Goal: Task Accomplishment & Management: Use online tool/utility

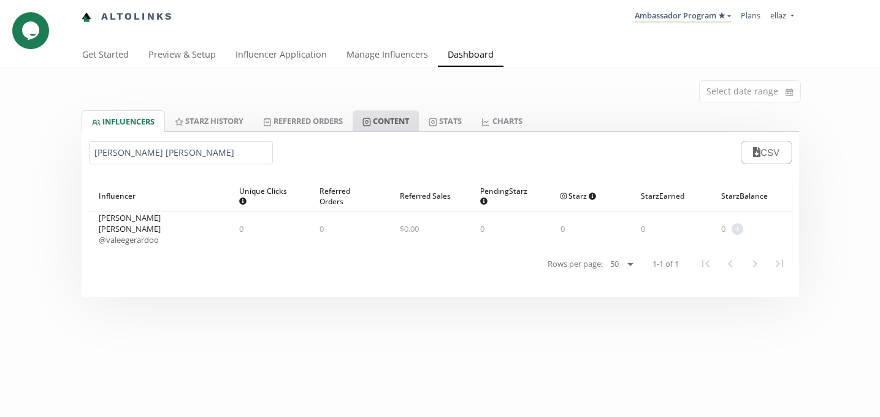
click at [386, 118] on link "Content" at bounding box center [386, 120] width 66 height 21
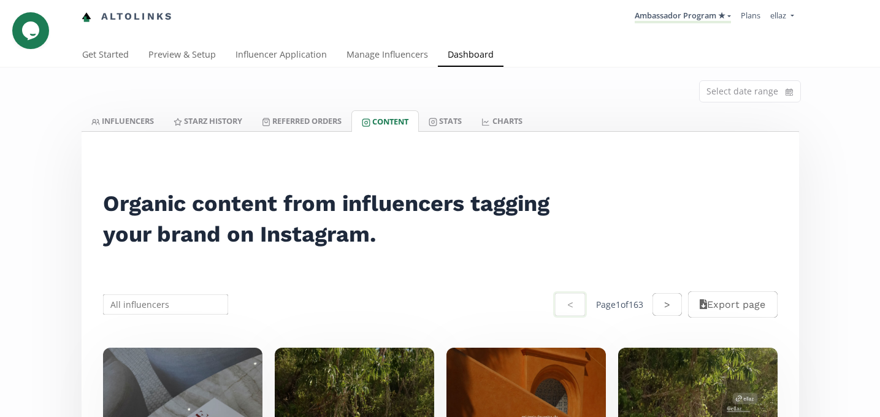
click at [140, 306] on input "text" at bounding box center [165, 304] width 129 height 24
click at [132, 300] on input "text" at bounding box center [165, 304] width 129 height 24
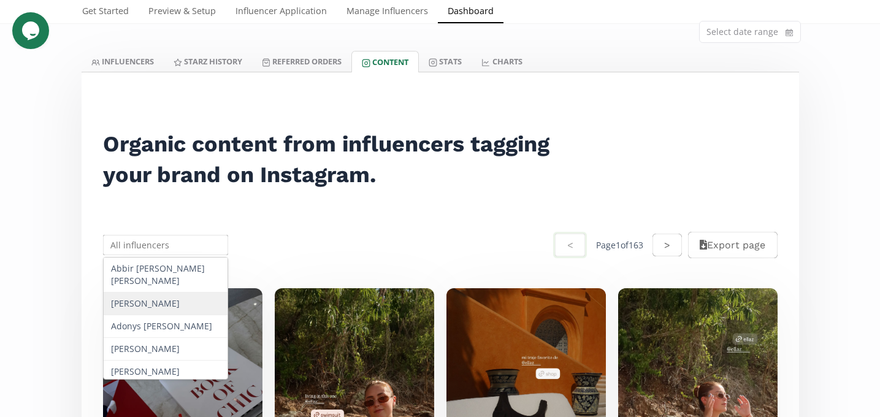
scroll to position [143, 0]
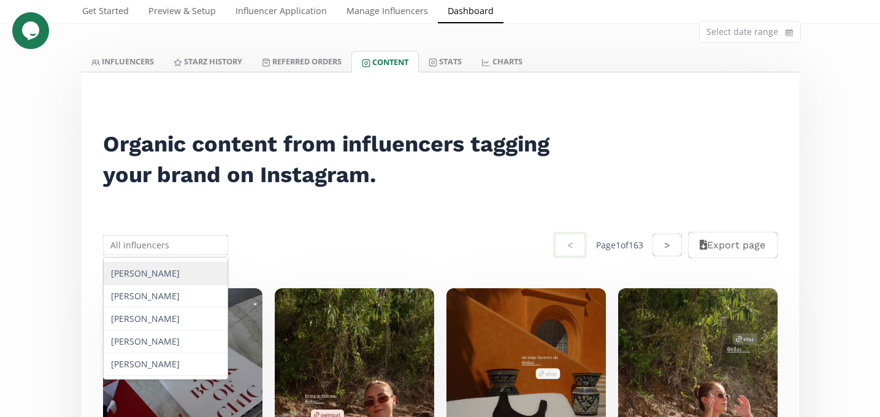
paste input "Arantza Gomez"
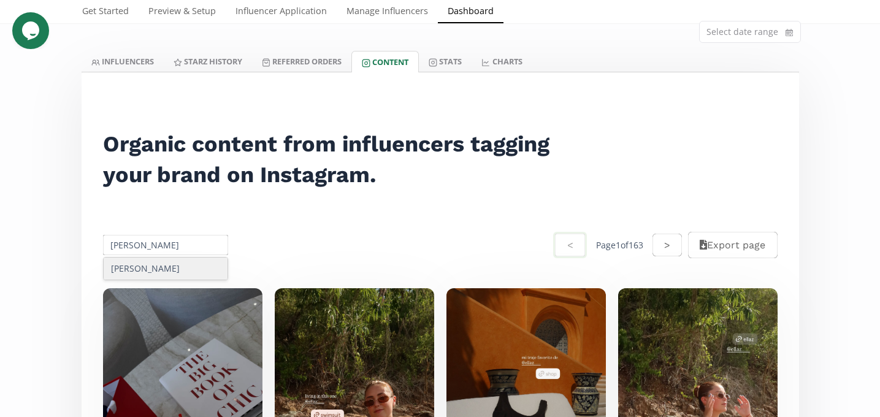
click at [141, 264] on div "Arantza Gomez" at bounding box center [166, 269] width 124 height 22
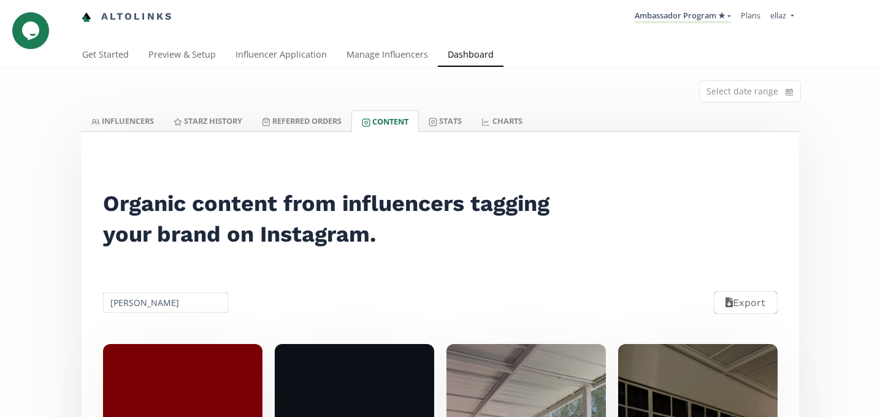
click at [149, 302] on input "Arantza Gomez" at bounding box center [165, 303] width 129 height 24
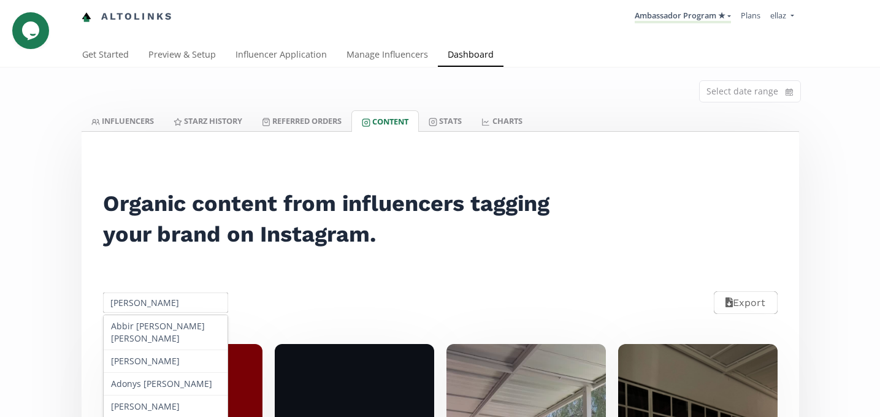
click at [149, 302] on input "Arantza Gomez" at bounding box center [165, 303] width 129 height 24
paste input "Daniela Gonzalez Arredondo"
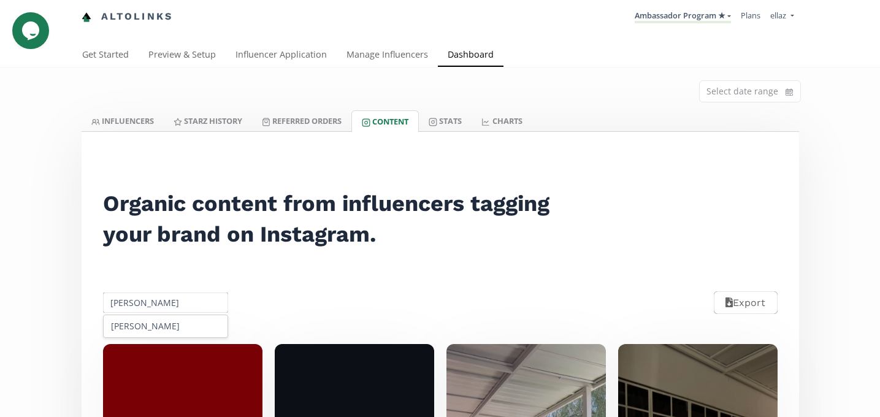
scroll to position [0, 18]
click at [167, 330] on div "Daniela Gonzalez Arredondo" at bounding box center [166, 326] width 124 height 22
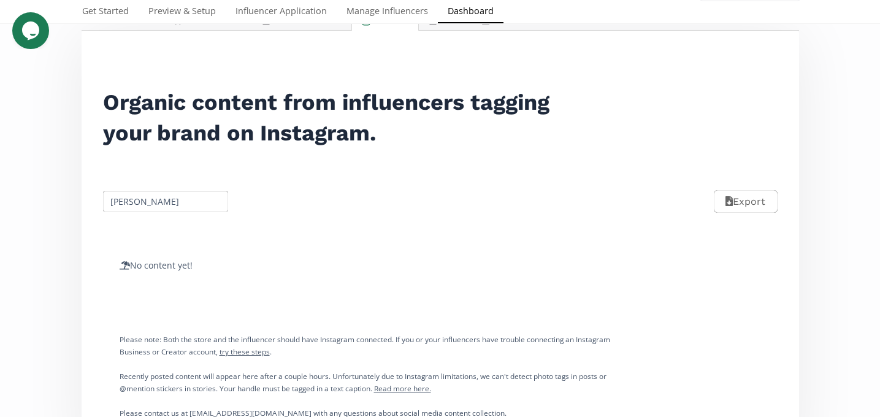
scroll to position [154, 0]
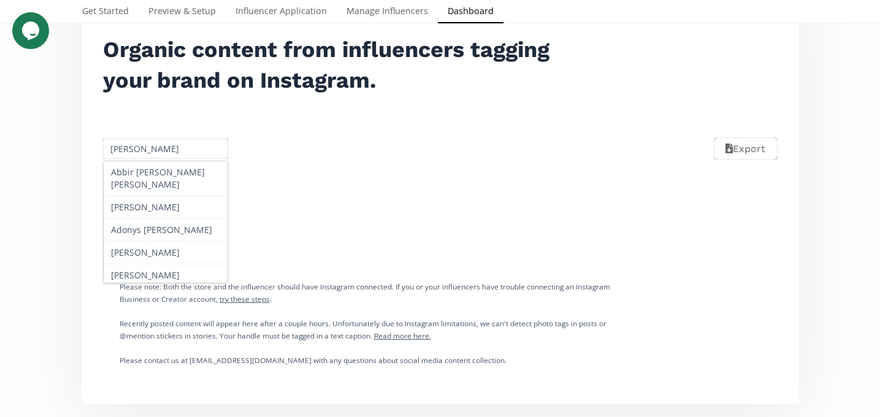
click at [156, 148] on input "Daniela Gonzalez Arredondo" at bounding box center [165, 149] width 129 height 24
paste input "Stefanía López"
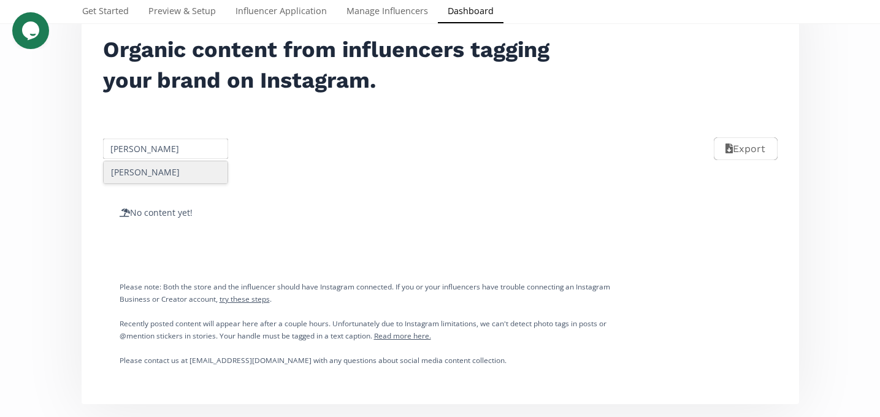
click at [151, 171] on div "Stefanía López" at bounding box center [166, 172] width 124 height 22
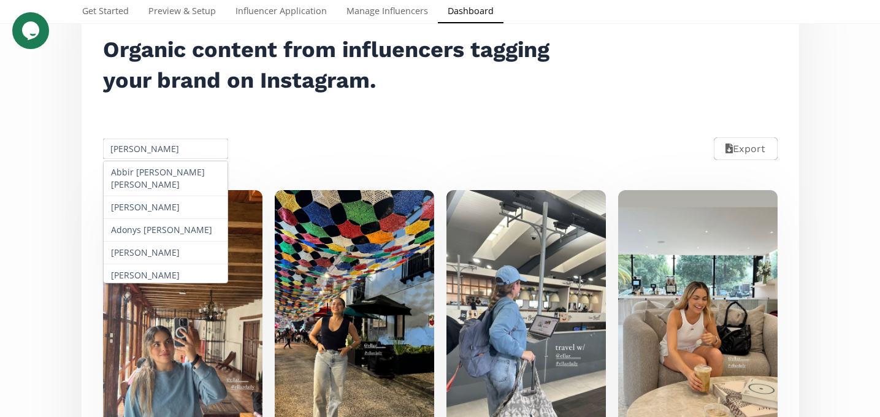
click at [138, 147] on input "[PERSON_NAME]" at bounding box center [165, 149] width 129 height 24
paste input "Luly Cháv"
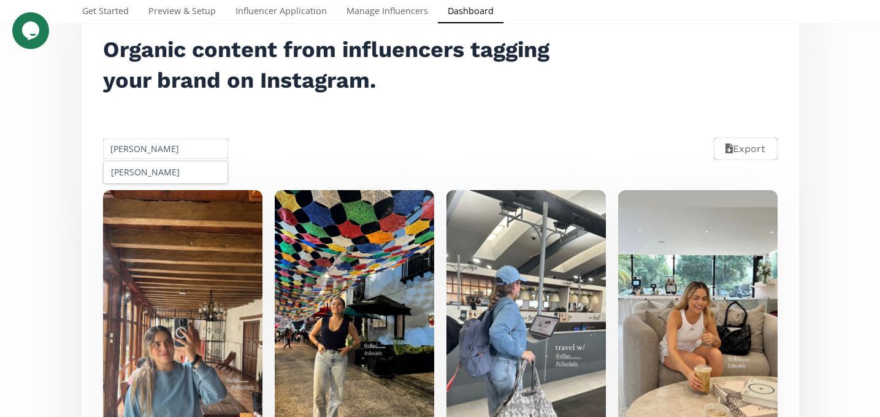
click at [159, 172] on div "[PERSON_NAME]" at bounding box center [166, 172] width 124 height 22
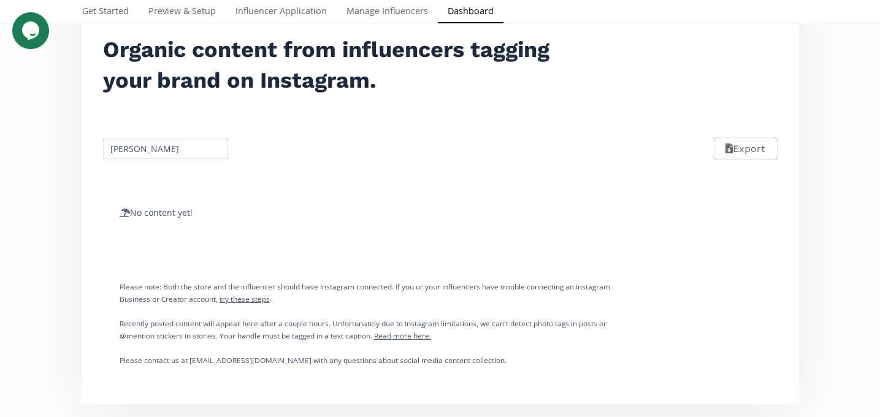
click at [116, 153] on input "[PERSON_NAME]" at bounding box center [165, 149] width 129 height 24
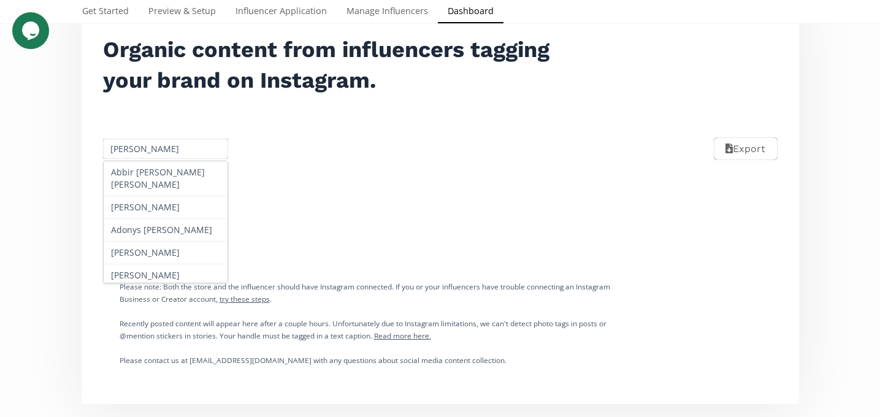
click at [116, 153] on input "[PERSON_NAME]" at bounding box center [165, 149] width 129 height 24
paste input "[PERSON_NAME] [PERSON_NAME]"
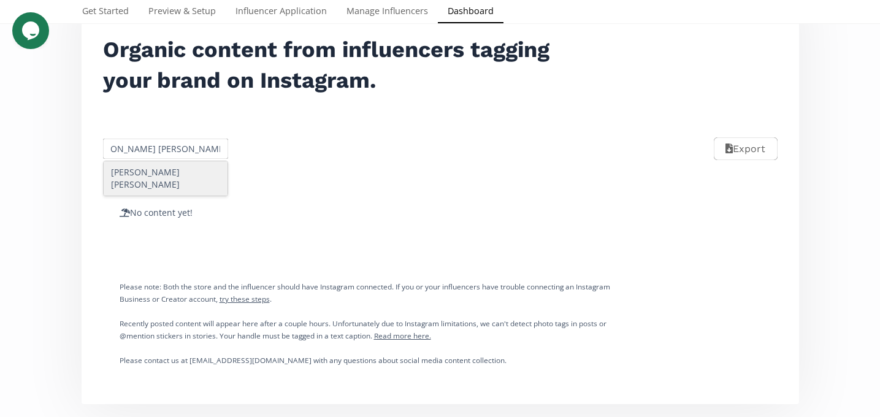
click at [156, 186] on div "[PERSON_NAME] [PERSON_NAME]" at bounding box center [166, 178] width 124 height 34
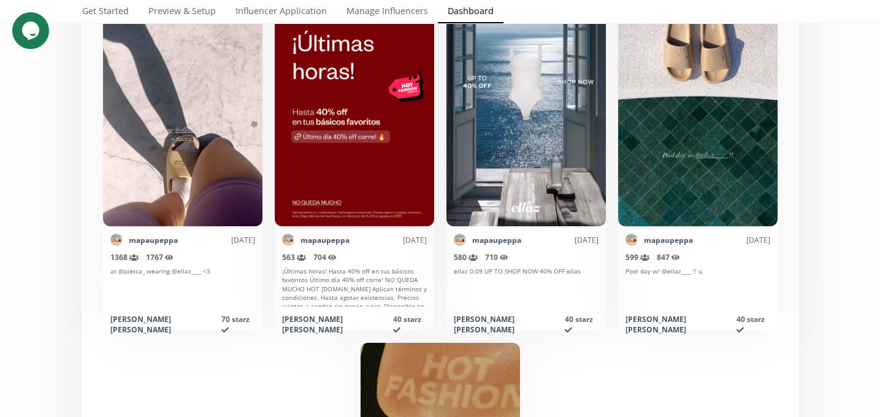
scroll to position [0, 0]
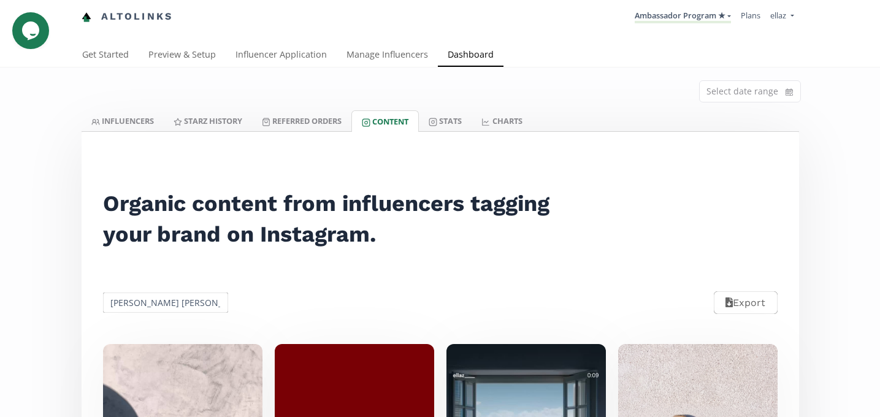
click at [159, 296] on input "[PERSON_NAME] [PERSON_NAME]" at bounding box center [165, 303] width 129 height 24
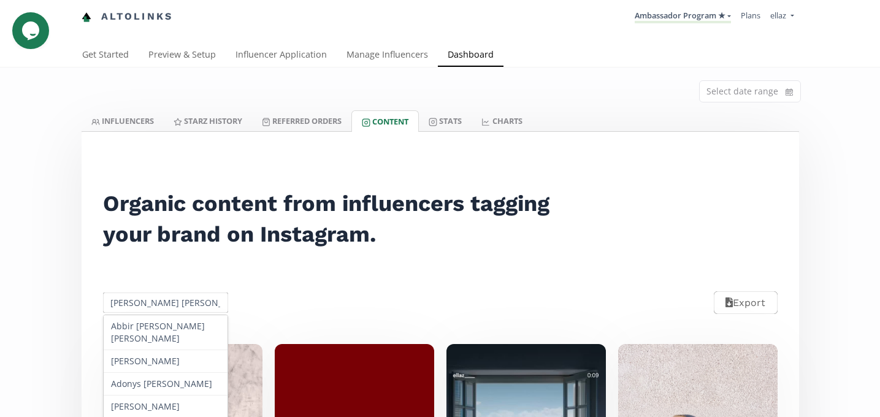
click at [159, 296] on input "[PERSON_NAME] [PERSON_NAME]" at bounding box center [165, 303] width 129 height 24
paste input "[PERSON_NAME] De La [PERSON_NAME]"
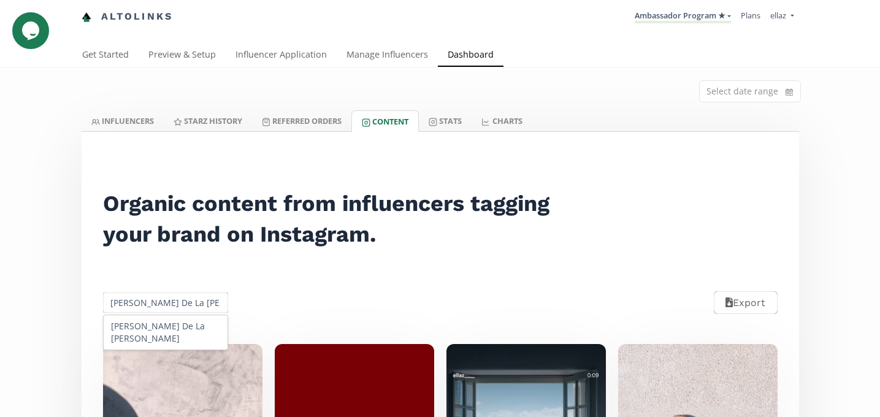
click at [164, 327] on div "[PERSON_NAME] De La [PERSON_NAME]" at bounding box center [166, 332] width 124 height 34
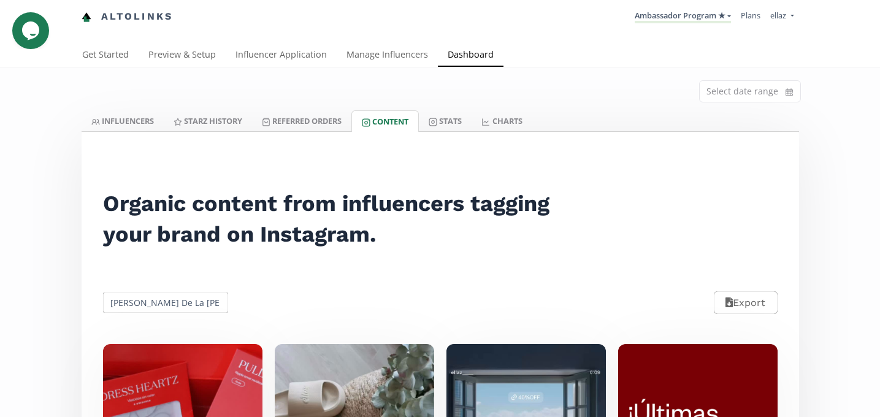
click at [166, 304] on input "[PERSON_NAME] De La [PERSON_NAME]" at bounding box center [165, 303] width 129 height 24
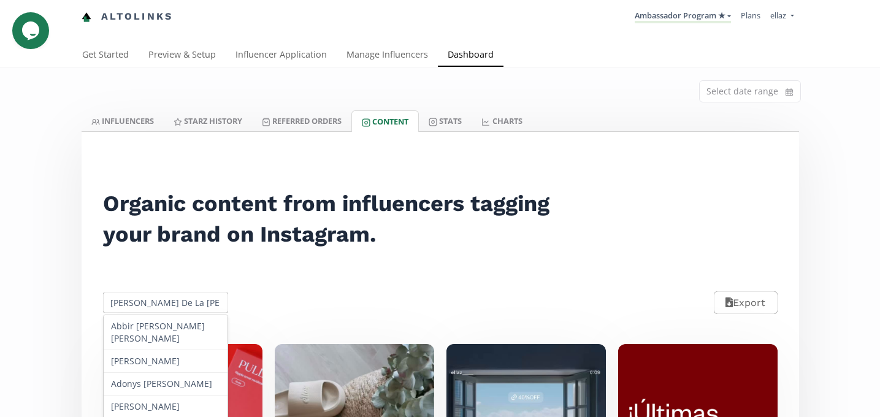
click at [166, 304] on input "[PERSON_NAME] De La [PERSON_NAME]" at bounding box center [165, 303] width 129 height 24
paste input "[PERSON_NAME]"
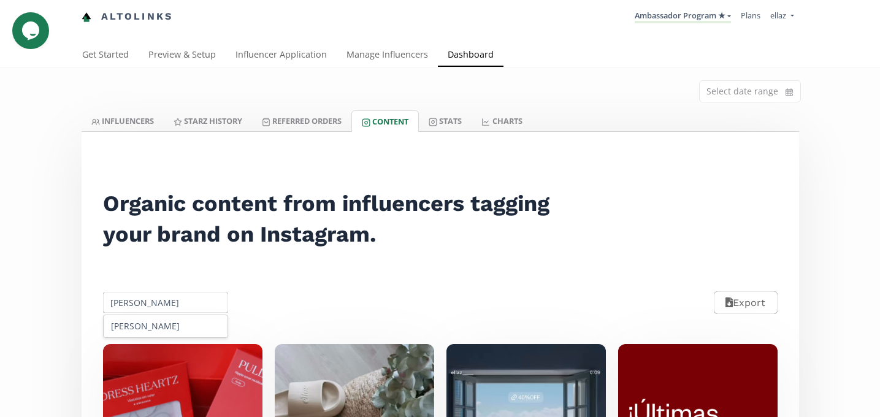
click at [170, 331] on div "[PERSON_NAME]" at bounding box center [166, 326] width 124 height 22
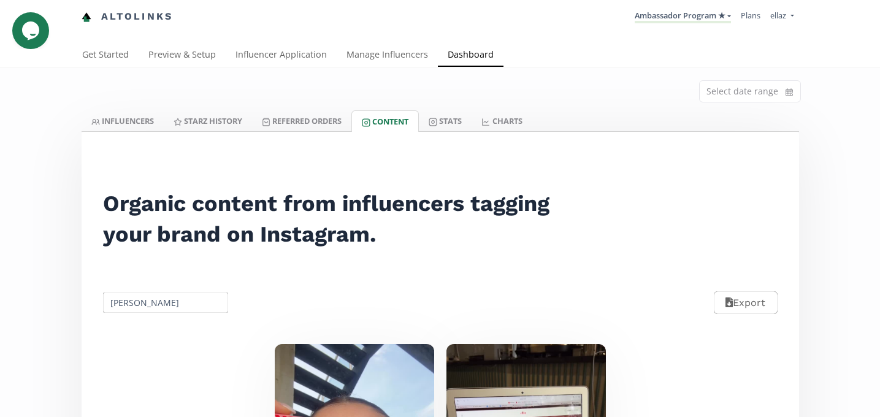
click at [144, 297] on input "[PERSON_NAME]" at bounding box center [165, 303] width 129 height 24
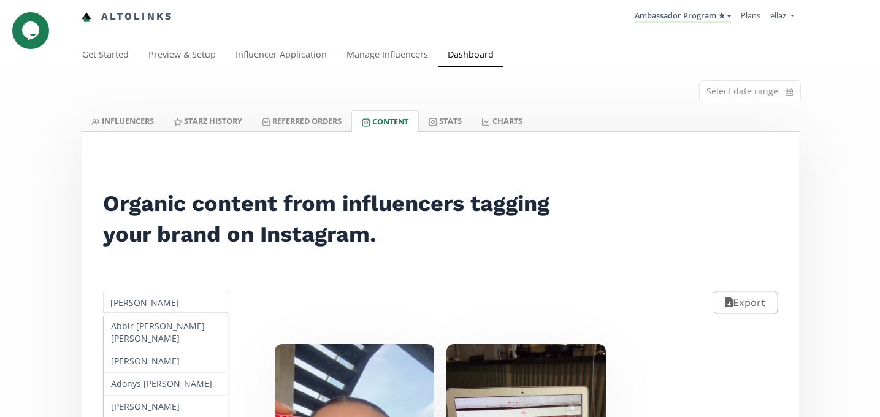
click at [144, 297] on input "[PERSON_NAME]" at bounding box center [165, 303] width 129 height 24
paste input "[PERSON_NAME]"
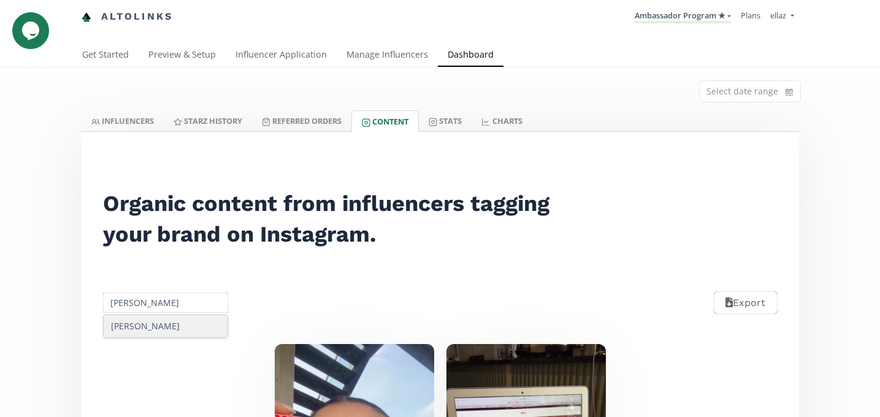
click at [169, 334] on div "[PERSON_NAME]" at bounding box center [166, 326] width 124 height 22
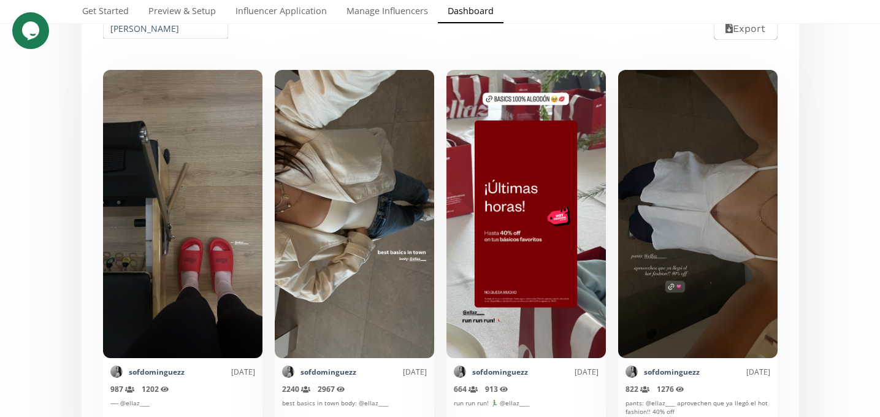
scroll to position [277, 0]
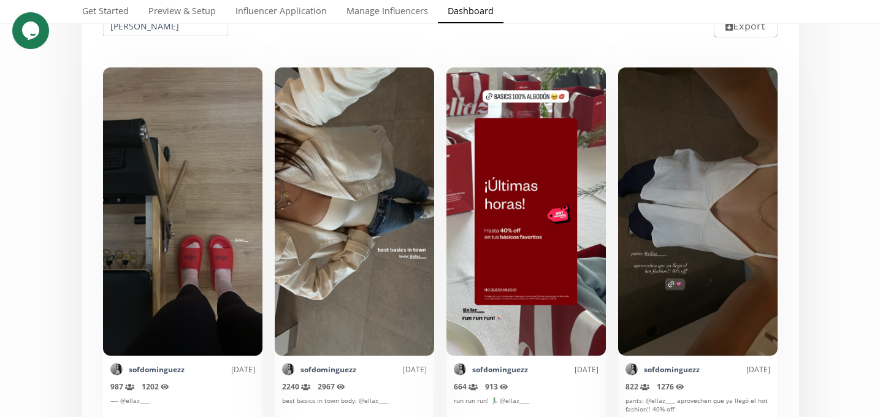
click at [158, 28] on input "[PERSON_NAME]" at bounding box center [165, 26] width 129 height 24
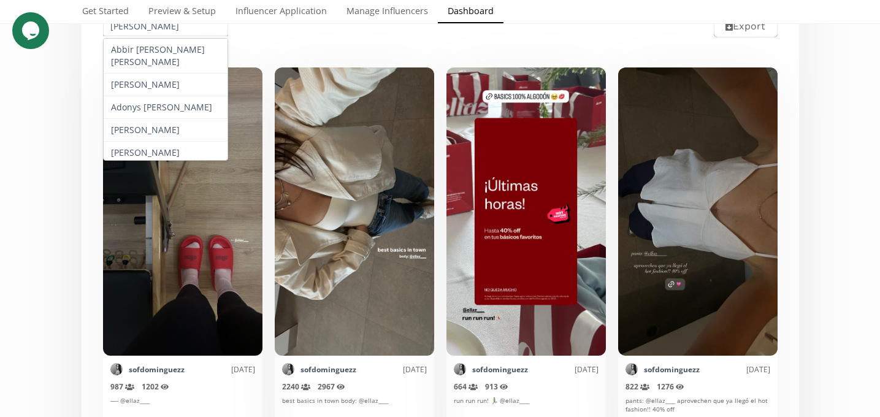
click at [158, 28] on input "[PERSON_NAME]" at bounding box center [165, 26] width 129 height 24
paste input "Barbara Muño"
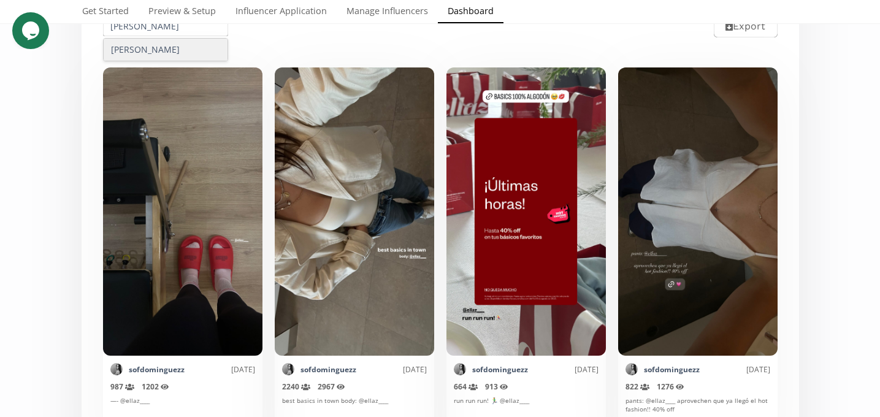
click at [159, 51] on div "[PERSON_NAME]" at bounding box center [166, 50] width 124 height 22
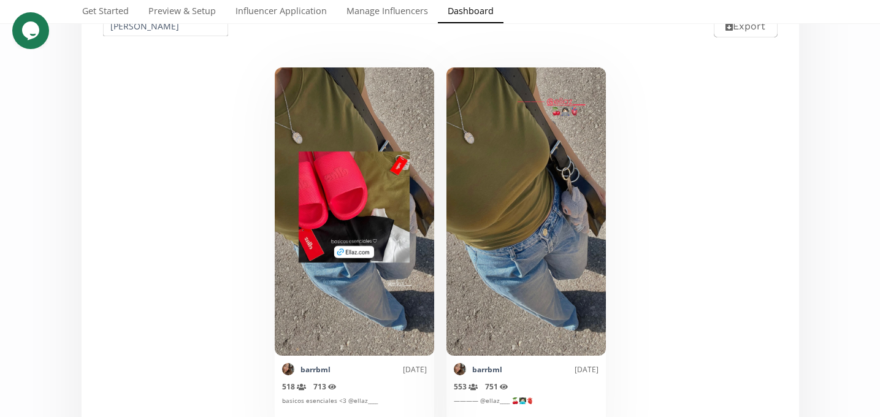
scroll to position [239, 0]
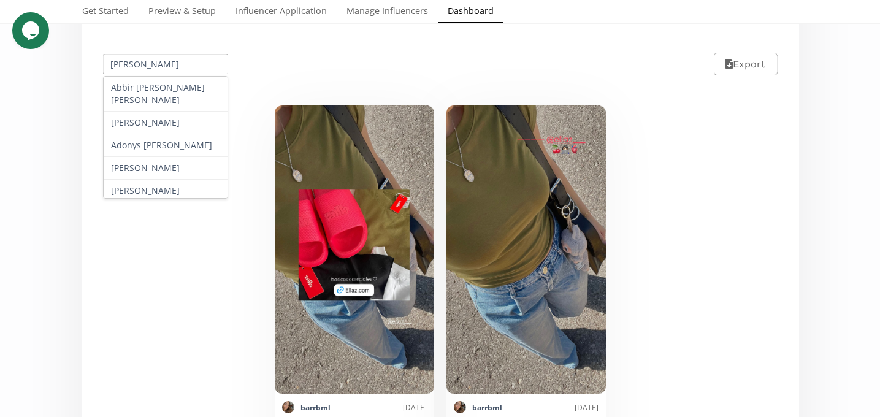
click at [137, 66] on input "[PERSON_NAME]" at bounding box center [165, 64] width 129 height 24
paste input "[PERSON_NAME]"
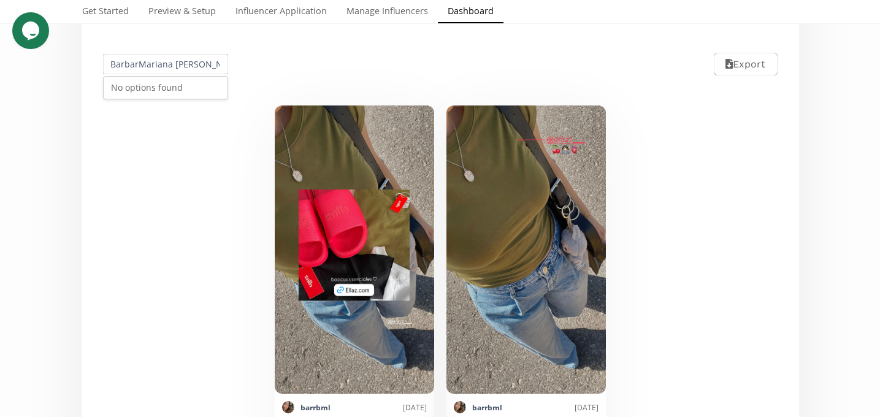
click at [137, 66] on input "BarbarMariana Fararonia Muñoz" at bounding box center [165, 64] width 129 height 24
paste input "[PERSON_NAME]"
drag, startPoint x: 142, startPoint y: 72, endPoint x: 150, endPoint y: 86, distance: 16.0
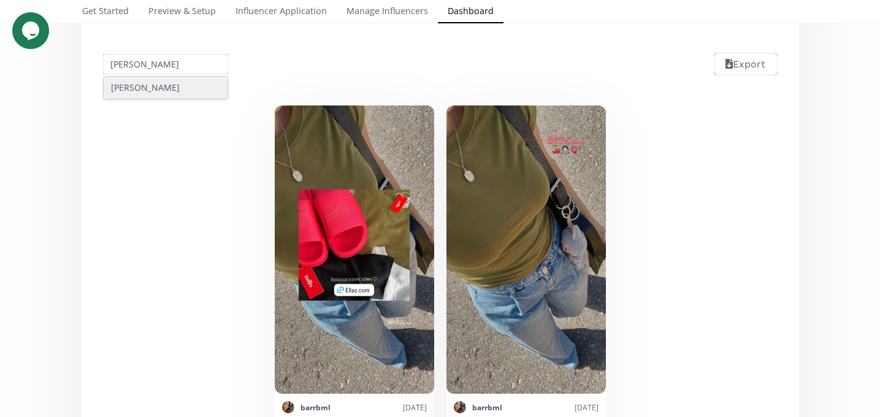
click at [150, 86] on div "[PERSON_NAME]" at bounding box center [166, 88] width 124 height 22
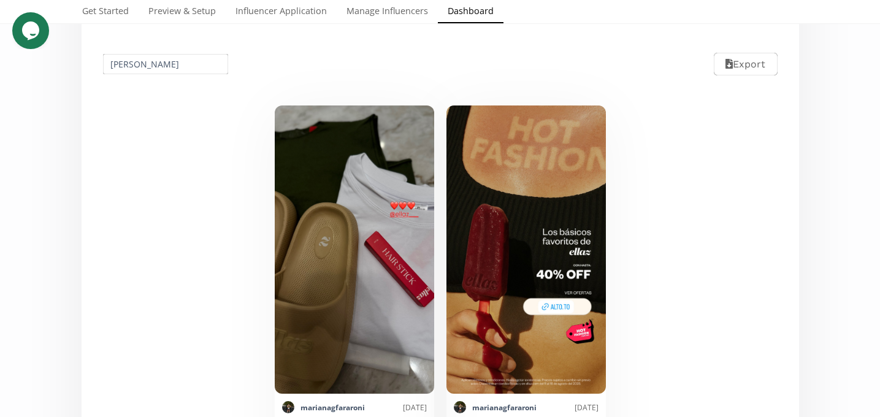
click at [154, 73] on input "[PERSON_NAME]" at bounding box center [165, 64] width 129 height 24
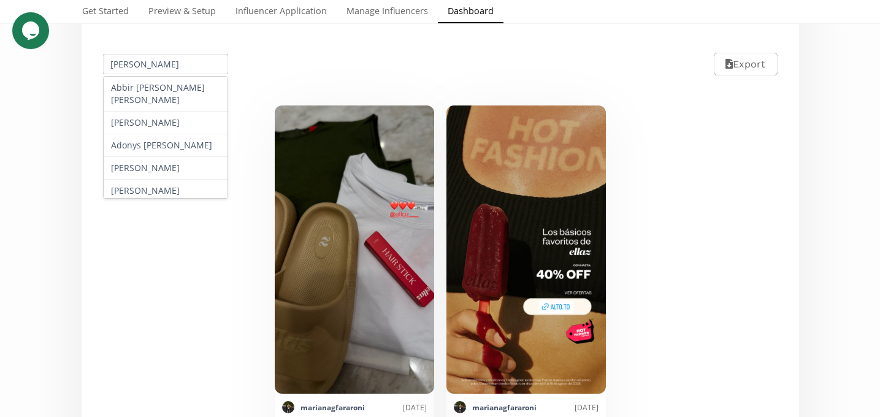
click at [154, 73] on input "[PERSON_NAME]" at bounding box center [165, 64] width 129 height 24
paste input "[PERSON_NAME]"
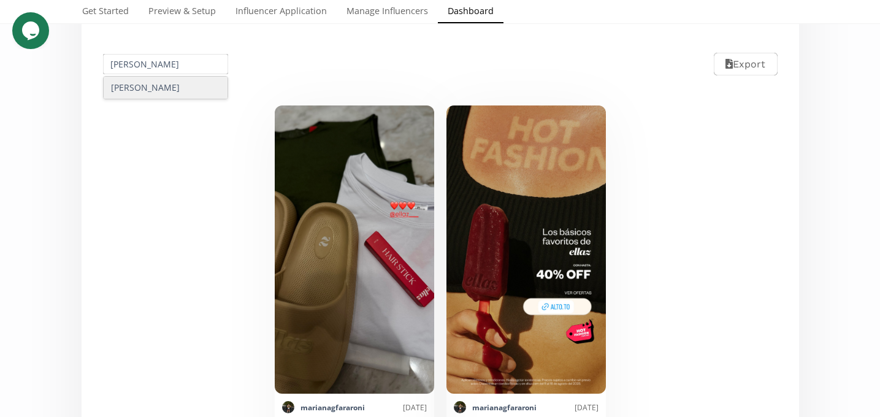
click at [159, 95] on div "[PERSON_NAME]" at bounding box center [166, 88] width 124 height 22
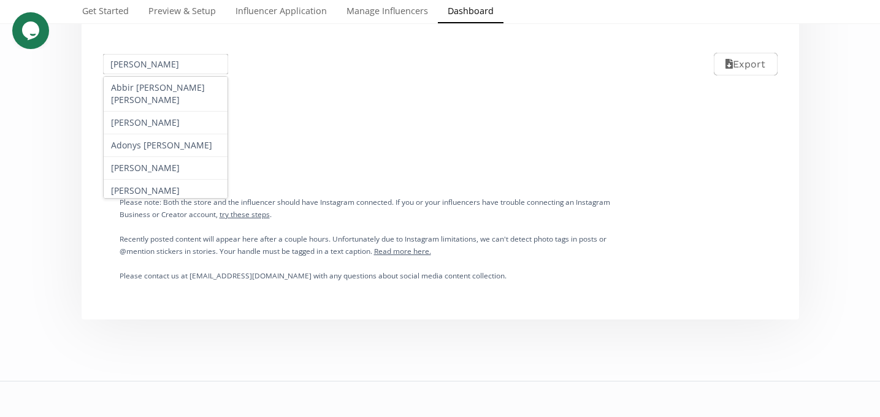
click at [156, 64] on input "[PERSON_NAME]" at bounding box center [165, 64] width 129 height 24
paste input "Paola Morales Ochman"
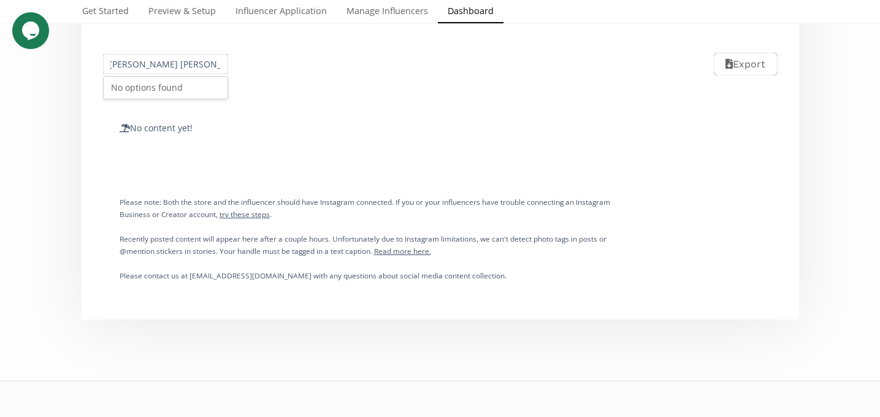
type input "Paola Morales Ochmann"
click at [178, 93] on div "No options found" at bounding box center [166, 88] width 124 height 22
click at [167, 68] on input "Paola Morales Ochmann" at bounding box center [165, 64] width 129 height 24
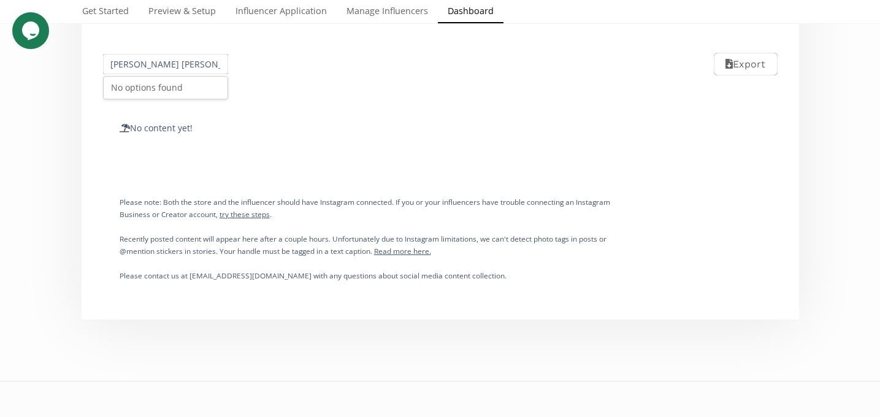
click at [175, 68] on input "Paola Morales Ochmann" at bounding box center [165, 64] width 129 height 24
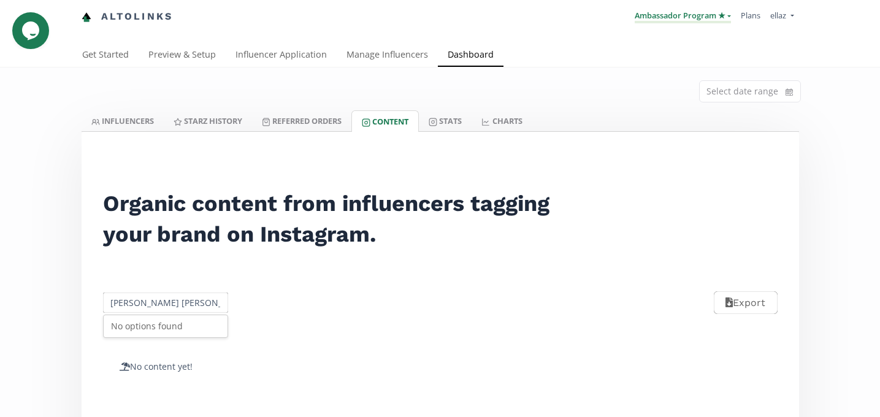
click at [716, 13] on link "Ambassador Program ★" at bounding box center [683, 16] width 96 height 13
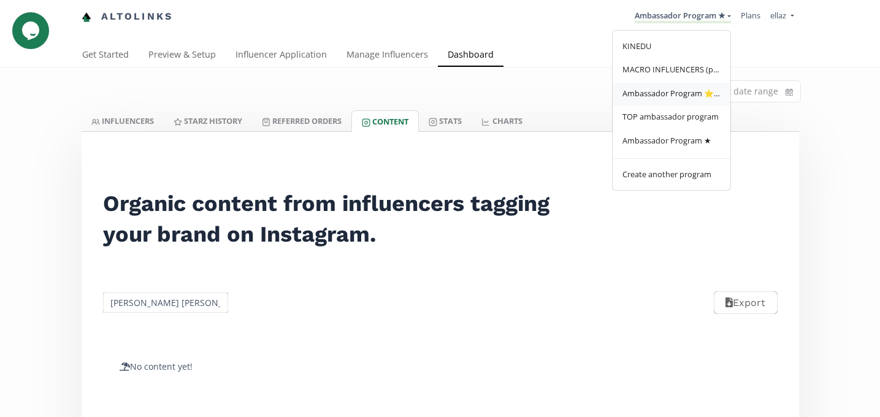
click at [703, 100] on link "Ambassador Program ⭐️⭐️" at bounding box center [672, 95] width 118 height 24
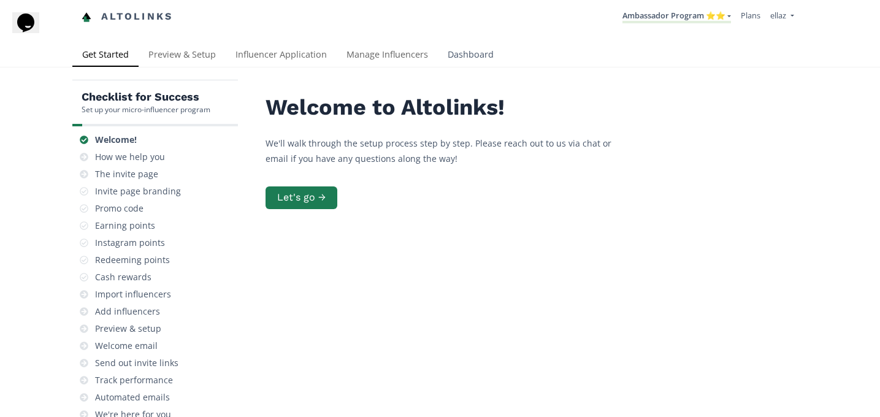
click at [457, 56] on link "Dashboard" at bounding box center [471, 56] width 66 height 25
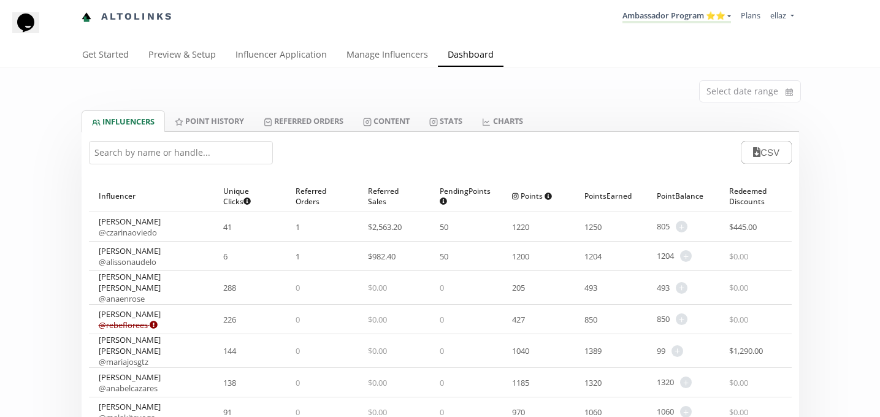
click at [388, 107] on div "Select date range" at bounding box center [440, 88] width 736 height 43
click at [387, 116] on link "Content" at bounding box center [386, 120] width 66 height 21
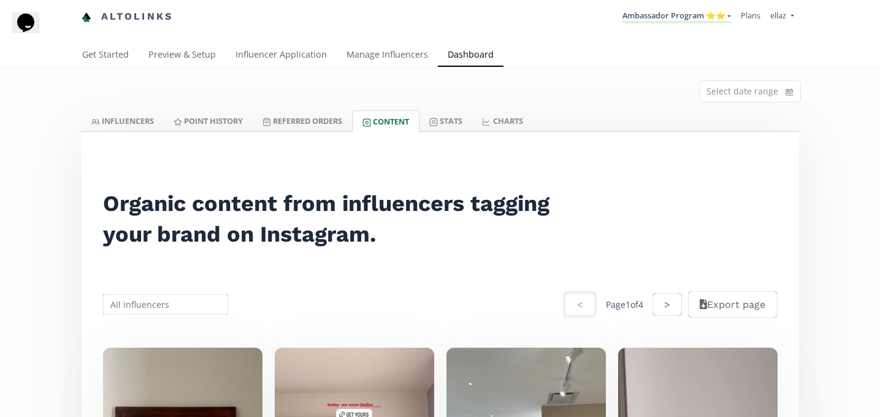
click at [188, 306] on input "text" at bounding box center [165, 304] width 129 height 24
type input "x"
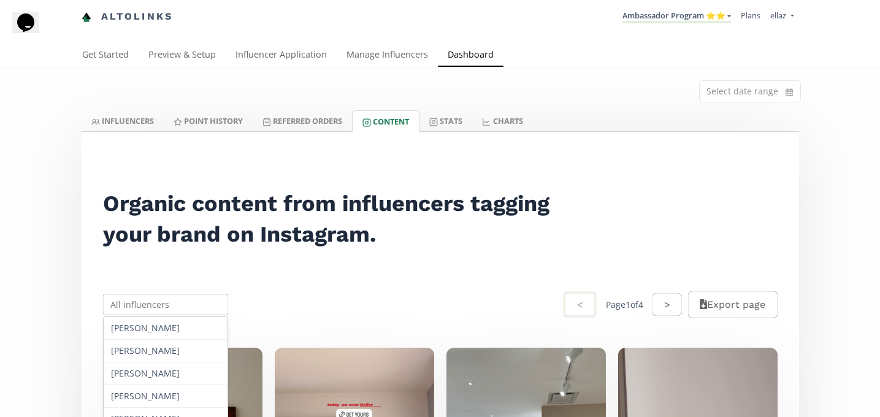
paste input "Paola Morales Ochmann"
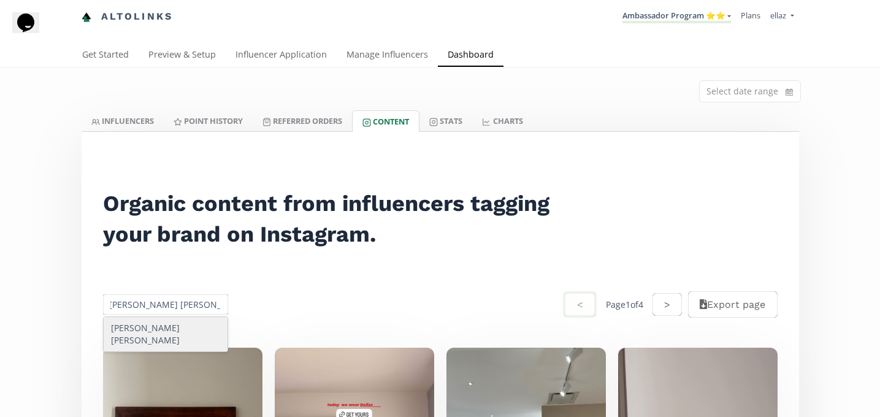
type input "Paola Morales Ochmann"
click at [188, 339] on div "Paola Morales Ochmann" at bounding box center [166, 334] width 124 height 34
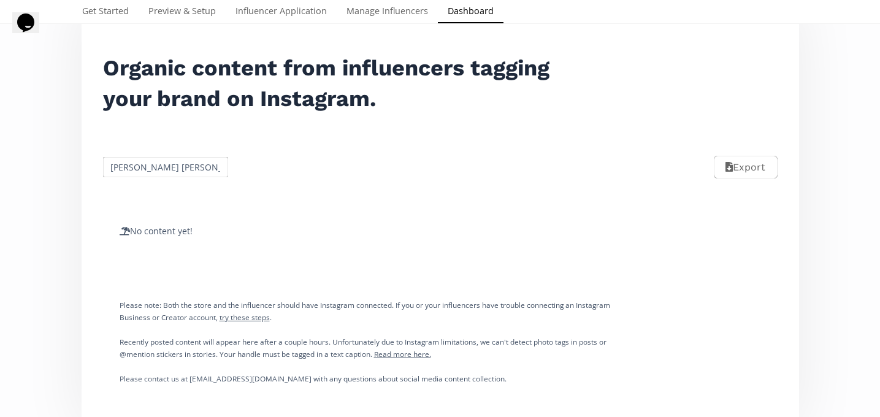
scroll to position [0, 0]
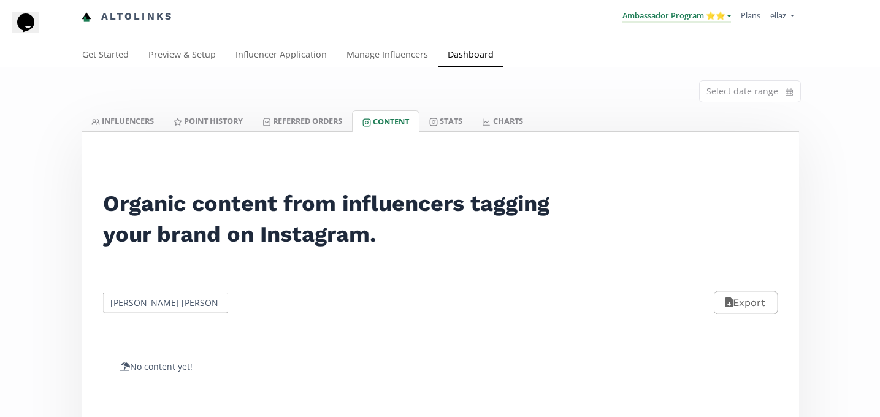
click at [700, 21] on link "Ambassador Program ⭐️⭐️" at bounding box center [676, 16] width 109 height 13
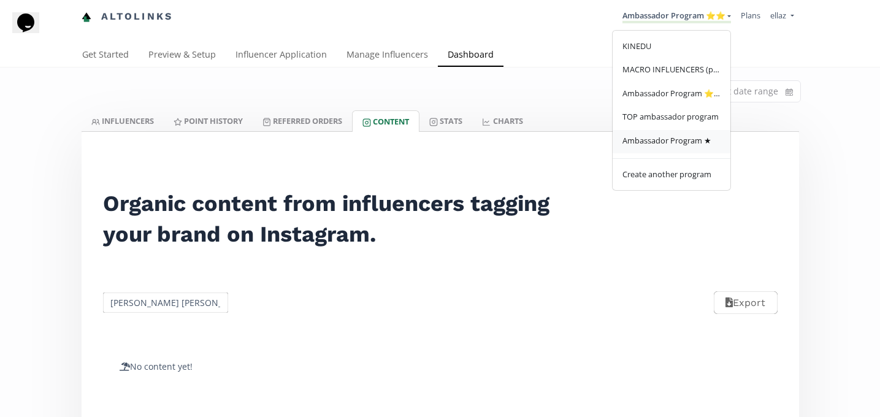
click at [694, 136] on link "Ambassador Program ★" at bounding box center [672, 142] width 118 height 24
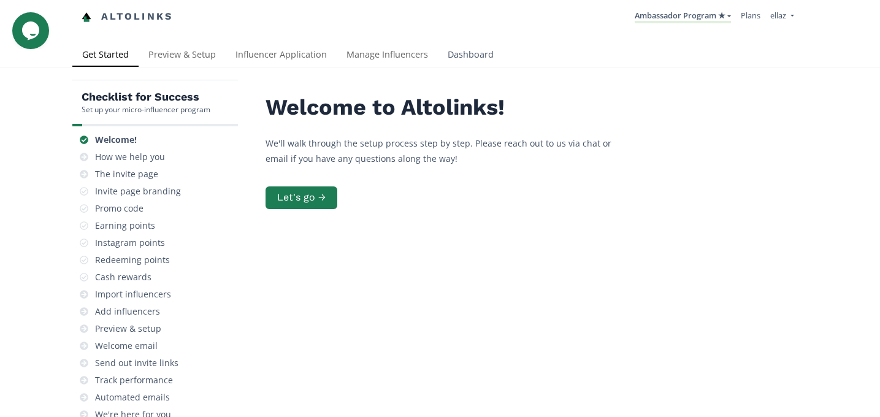
click at [454, 55] on link "Dashboard" at bounding box center [471, 56] width 66 height 25
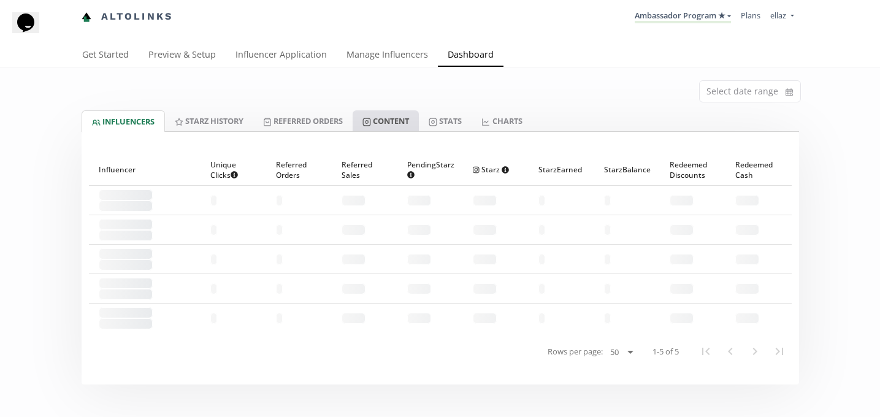
click at [406, 120] on link "Content" at bounding box center [386, 120] width 66 height 21
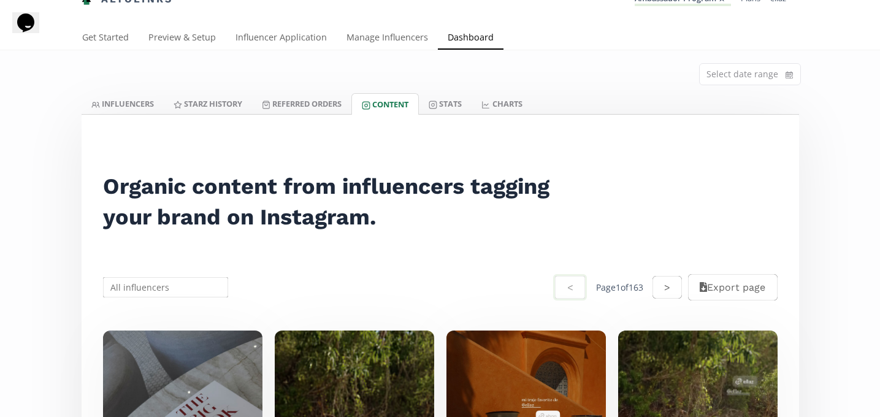
scroll to position [53, 0]
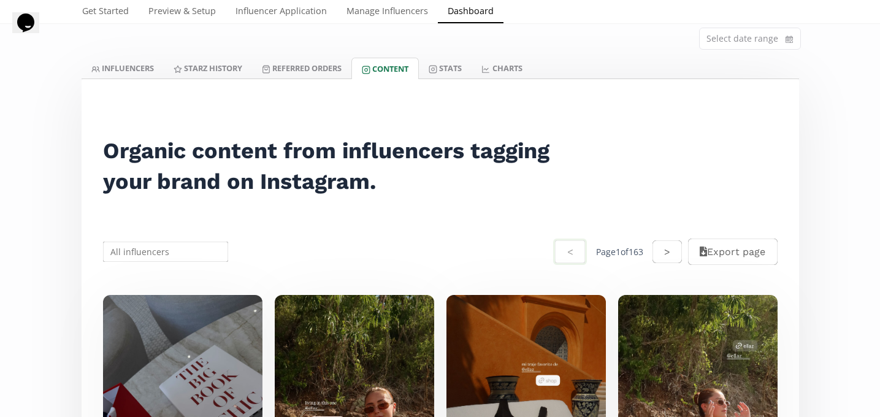
click at [157, 240] on div "< Page 1 of 163 > Export page" at bounding box center [440, 252] width 703 height 58
click at [150, 250] on input "text" at bounding box center [165, 252] width 129 height 24
paste input "[PERSON_NAME]"
click at [163, 277] on div "[PERSON_NAME]" at bounding box center [166, 275] width 124 height 22
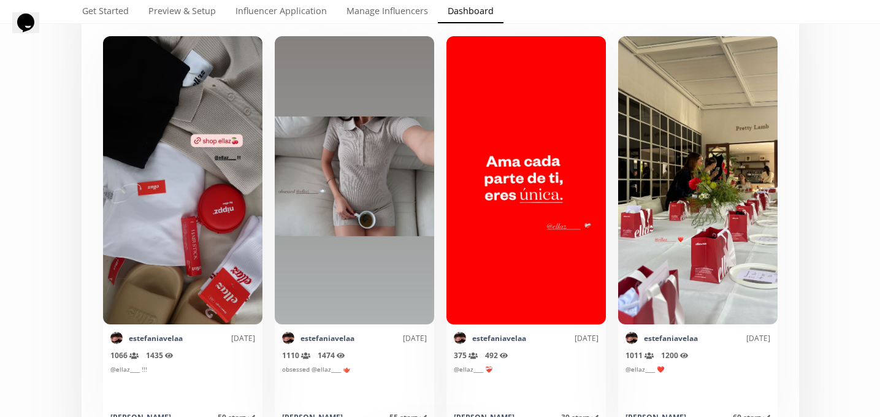
scroll to position [0, 0]
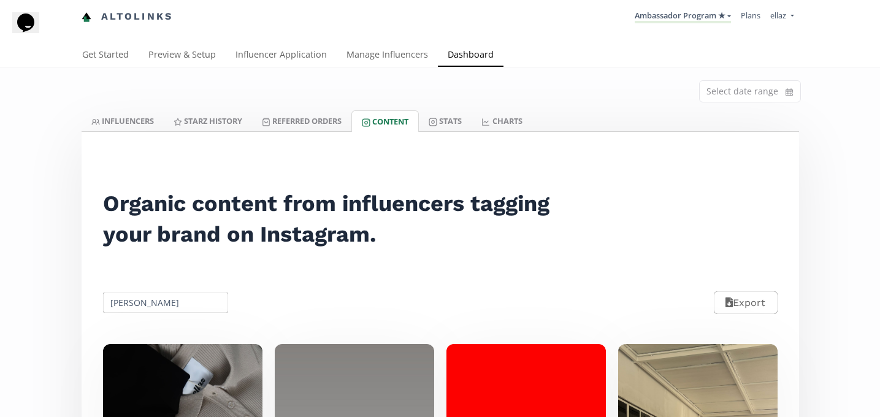
click at [147, 294] on input "[PERSON_NAME]" at bounding box center [165, 303] width 129 height 24
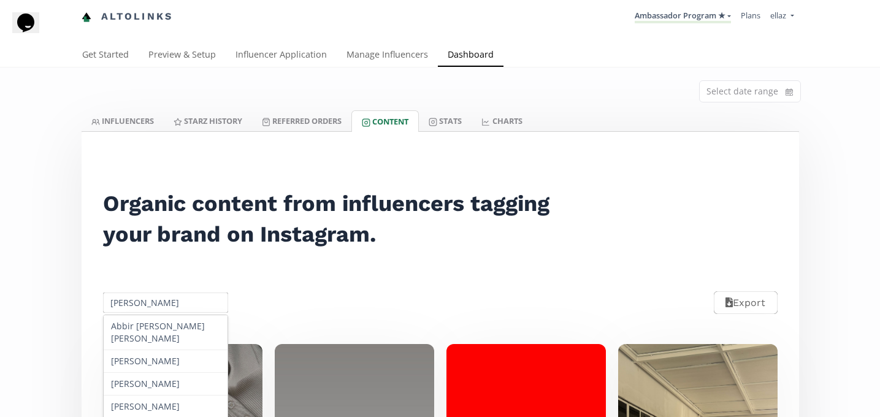
click at [147, 294] on input "[PERSON_NAME]" at bounding box center [165, 303] width 129 height 24
paste input "[PERSON_NAME] [PERSON_NAME]"
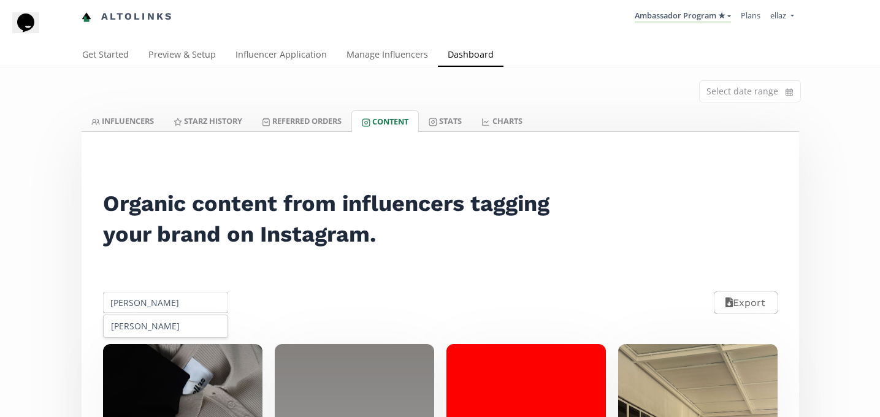
scroll to position [0, 37]
click at [157, 324] on div "[PERSON_NAME] [PERSON_NAME]" at bounding box center [166, 326] width 124 height 22
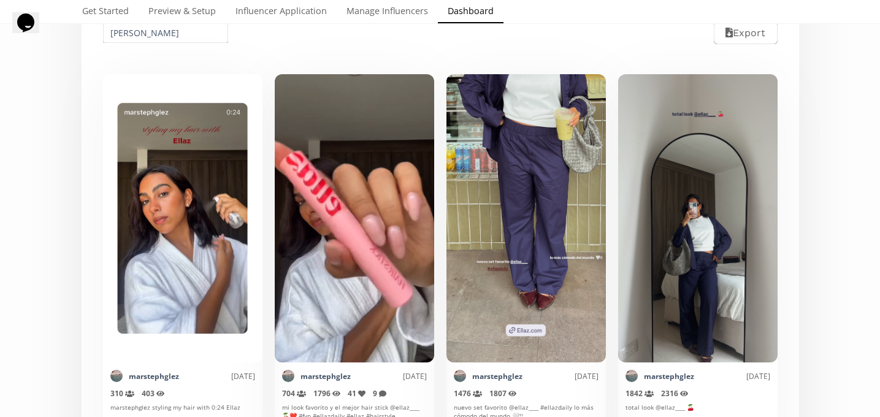
scroll to position [85, 0]
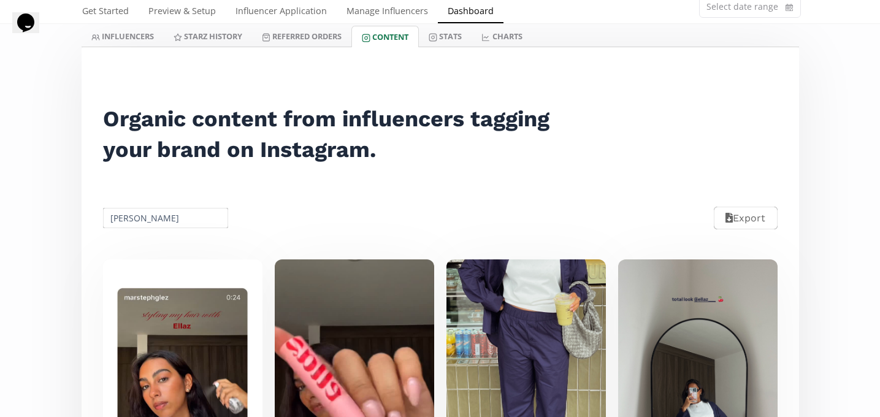
click at [164, 213] on input "[PERSON_NAME] [PERSON_NAME]" at bounding box center [165, 218] width 129 height 24
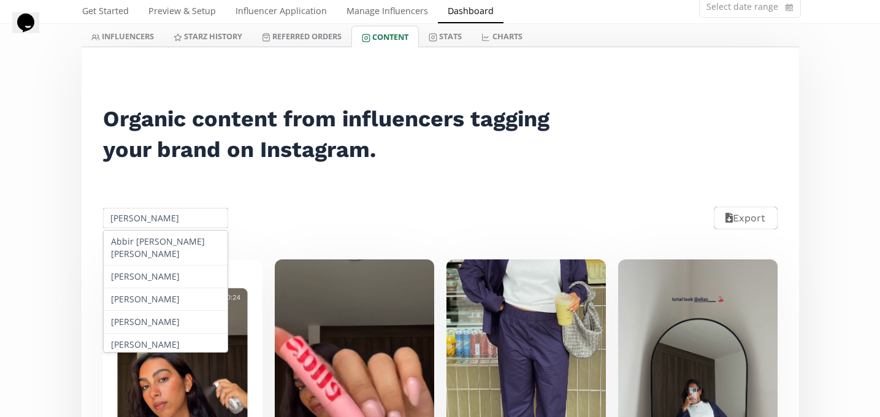
click at [164, 213] on input "[PERSON_NAME] [PERSON_NAME]" at bounding box center [165, 218] width 129 height 24
paste input "[PERSON_NAME] [PERSON_NAME]"
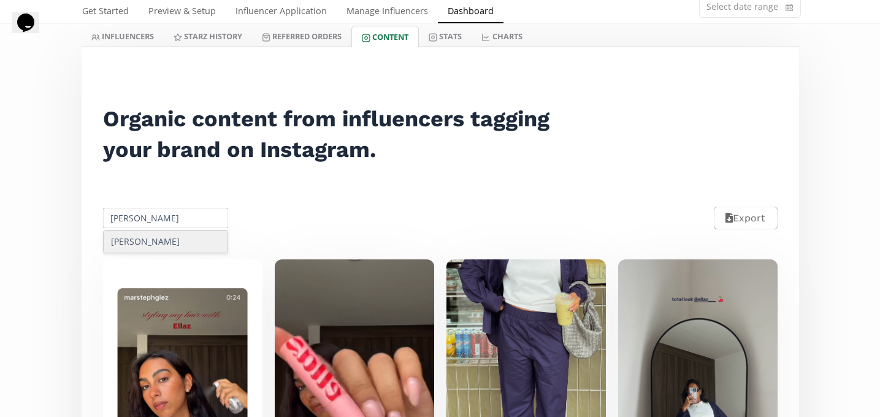
click at [162, 235] on div "[PERSON_NAME] [PERSON_NAME]" at bounding box center [166, 242] width 124 height 22
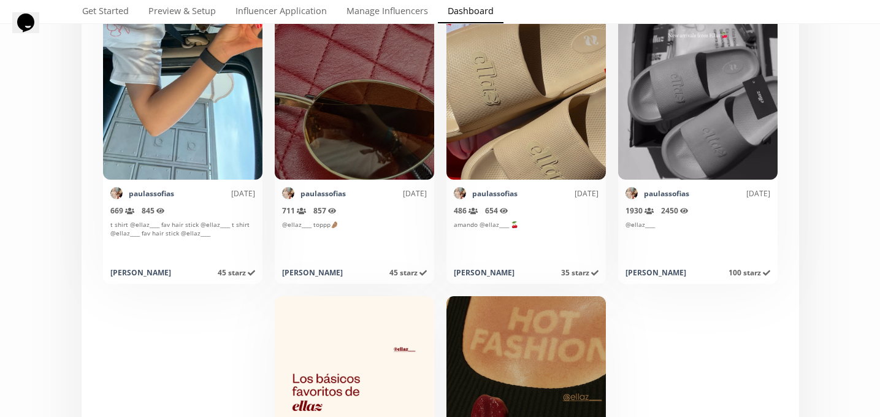
scroll to position [0, 0]
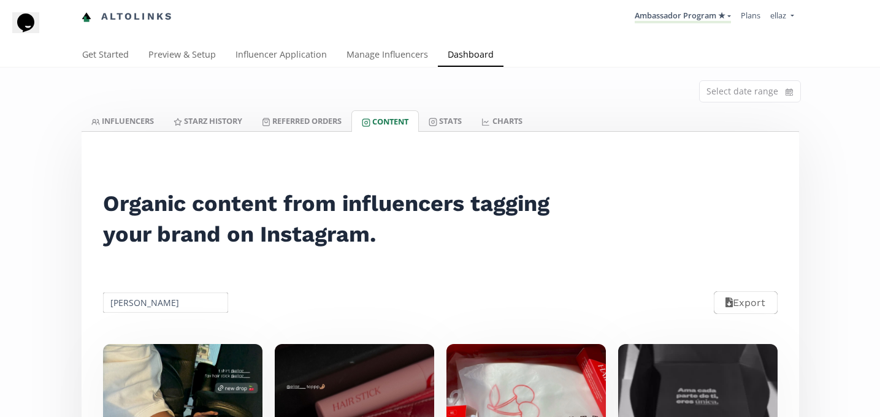
click at [164, 291] on div "Paula Sofía Lizarraga Export" at bounding box center [440, 302] width 703 height 55
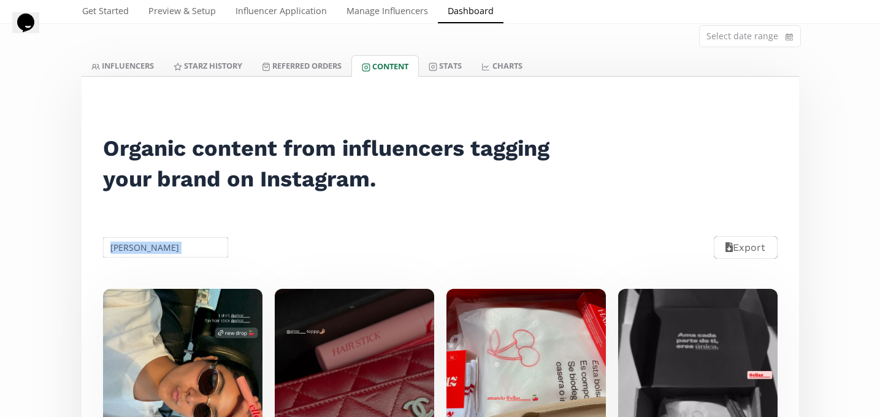
scroll to position [68, 0]
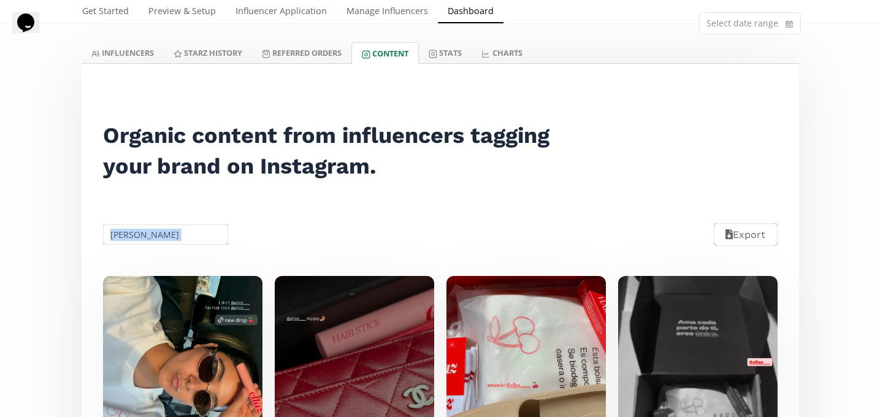
click at [293, 237] on div "Paula Sofía Lizarraga Export" at bounding box center [440, 234] width 703 height 55
click at [170, 232] on input "[PERSON_NAME] [PERSON_NAME]" at bounding box center [165, 235] width 129 height 24
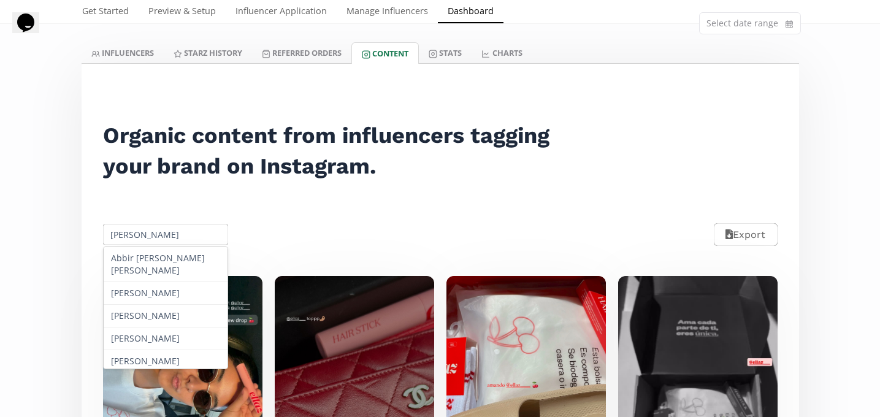
click at [170, 232] on input "[PERSON_NAME] [PERSON_NAME]" at bounding box center [165, 235] width 129 height 24
paste input "Natalia Garci"
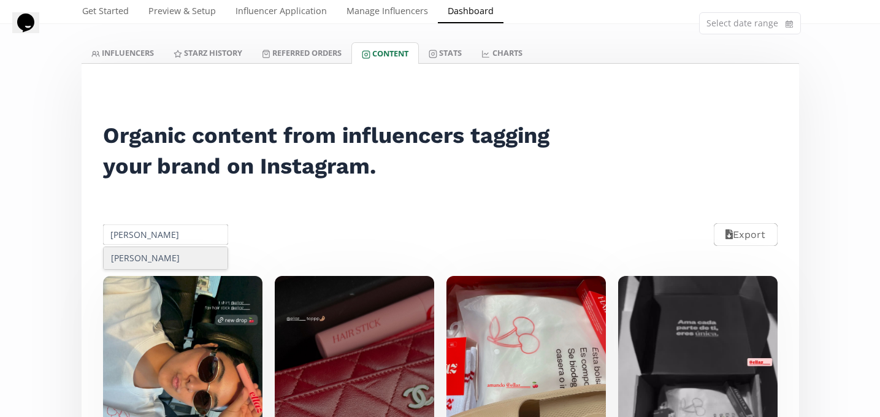
click at [157, 259] on div "[PERSON_NAME]" at bounding box center [166, 258] width 124 height 22
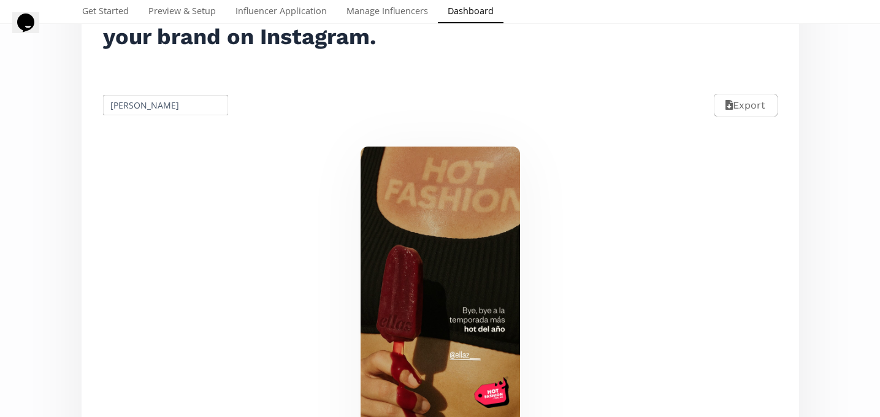
scroll to position [155, 0]
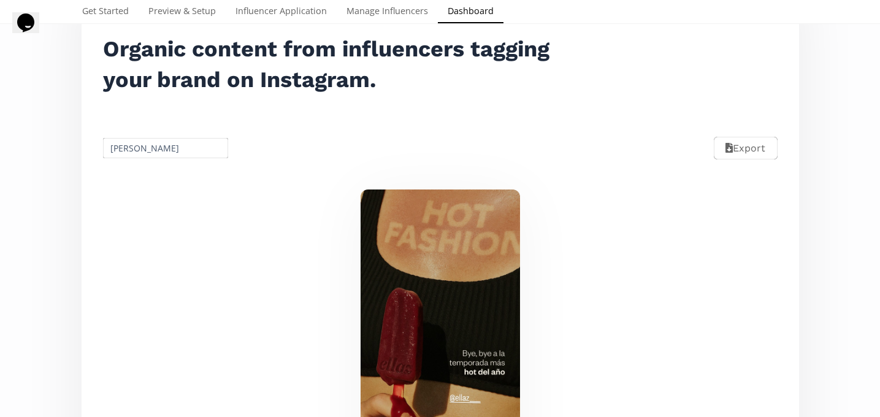
click at [114, 150] on input "[PERSON_NAME]" at bounding box center [165, 148] width 129 height 24
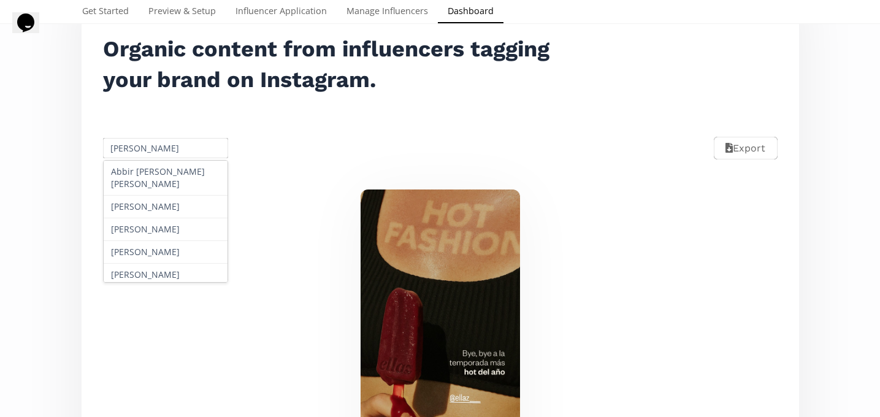
click at [114, 150] on input "[PERSON_NAME]" at bounding box center [165, 148] width 129 height 24
paste input "Leticia Valenzuel"
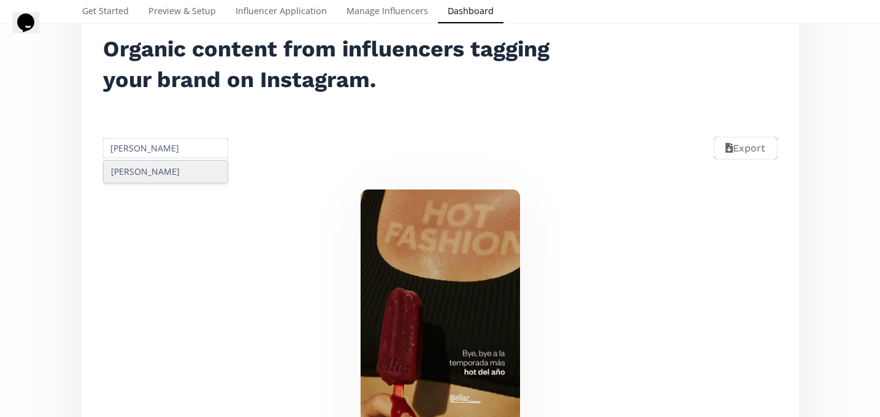
click at [153, 167] on div "[PERSON_NAME]" at bounding box center [166, 172] width 124 height 22
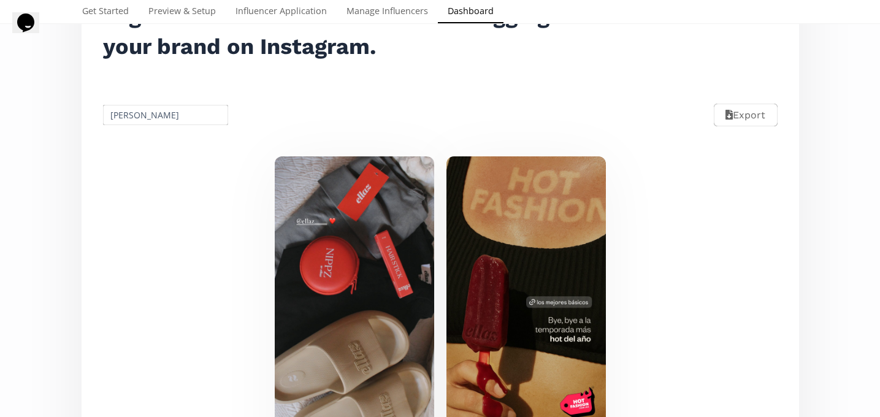
scroll to position [167, 0]
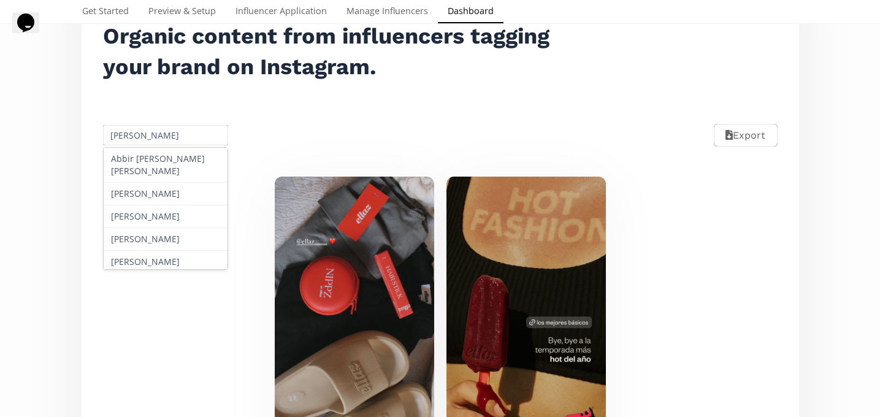
click at [146, 137] on input "[PERSON_NAME]" at bounding box center [165, 135] width 129 height 24
paste input "Norma del salvador"
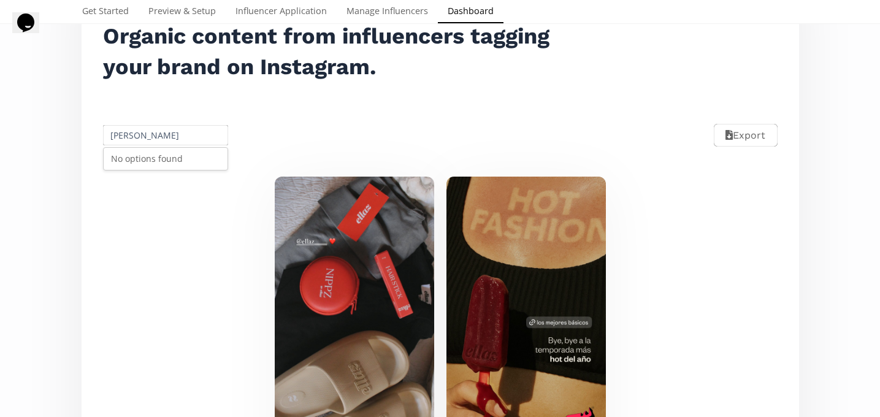
click at [154, 168] on div "No options found" at bounding box center [166, 159] width 124 height 22
click at [188, 142] on input "Norma del salvador" at bounding box center [165, 135] width 129 height 24
click at [133, 132] on input "Norma del salvador" at bounding box center [165, 135] width 129 height 24
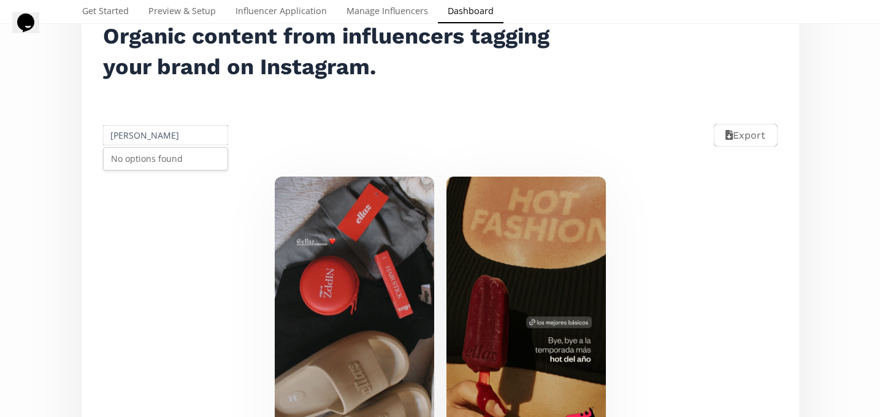
paste input "[PERSON_NAME]"
click at [155, 172] on div "Mark as invalid so that no points awarded. letyvalenzuelag 4 days ago 1803 Reac…" at bounding box center [440, 372] width 703 height 421
click at [151, 153] on div "Ana Paola Topete Export" at bounding box center [440, 135] width 703 height 55
click at [151, 133] on input "[PERSON_NAME]" at bounding box center [165, 135] width 129 height 24
click at [159, 153] on div "[PERSON_NAME]" at bounding box center [166, 159] width 124 height 22
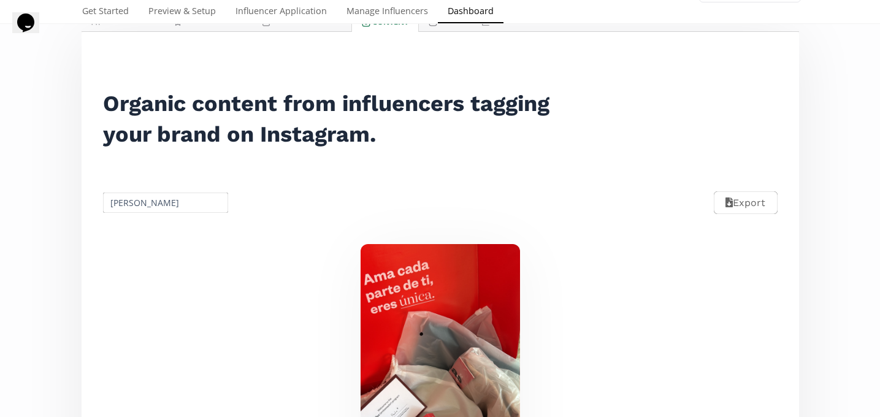
scroll to position [40, 0]
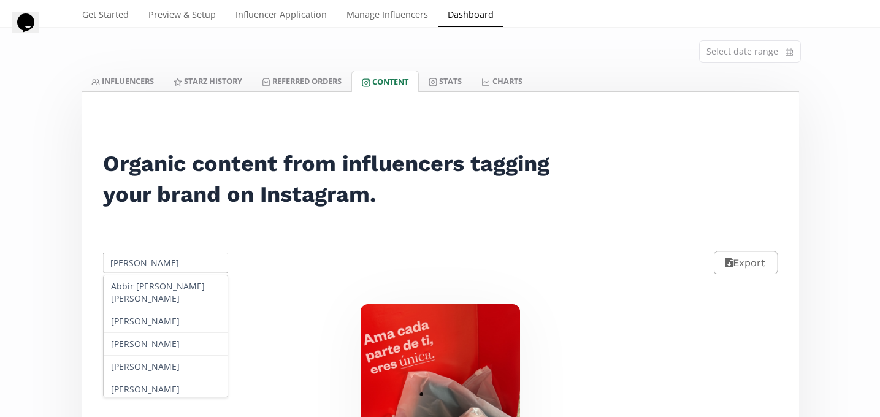
click at [156, 258] on input "[PERSON_NAME]" at bounding box center [165, 263] width 129 height 24
paste input "lejandra Maria Muciño Cruz"
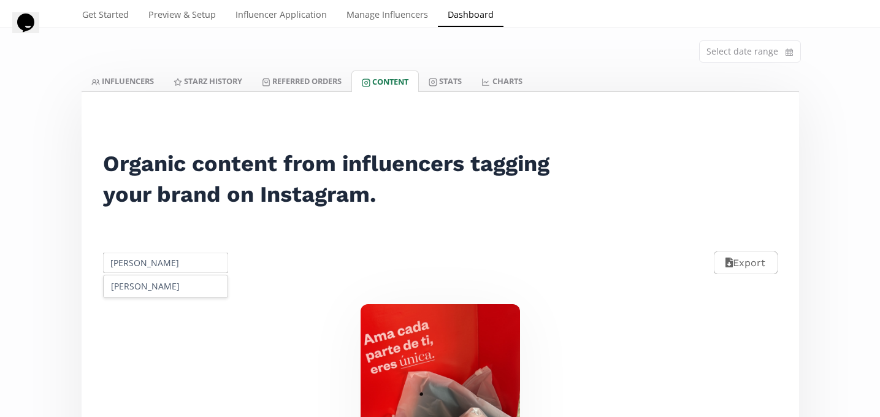
click at [177, 297] on div "[PERSON_NAME] [PERSON_NAME]" at bounding box center [166, 286] width 124 height 22
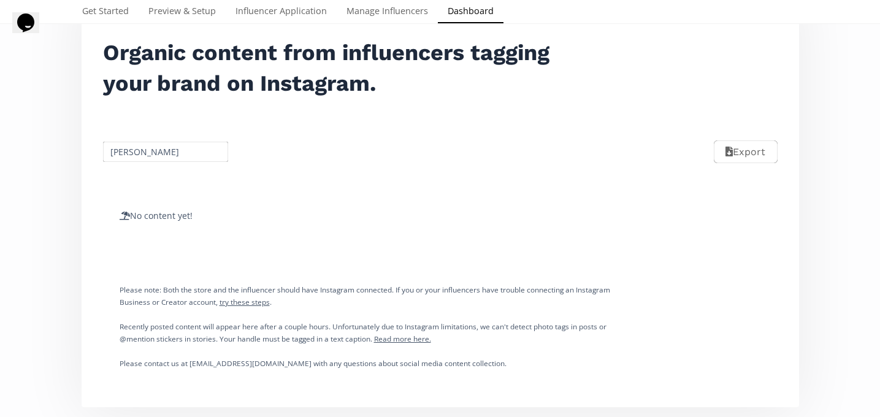
scroll to position [162, 0]
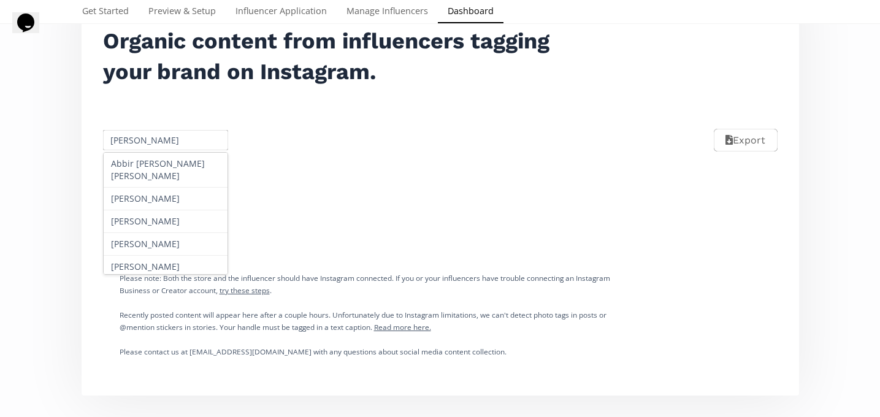
click at [134, 151] on input "[PERSON_NAME] [PERSON_NAME]" at bounding box center [165, 140] width 129 height 24
paste input "[PERSON_NAME]"
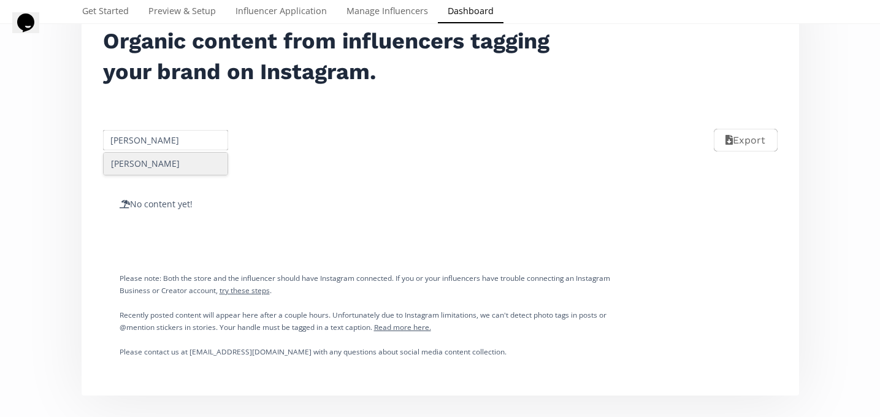
click at [156, 162] on div "[PERSON_NAME]" at bounding box center [166, 164] width 124 height 22
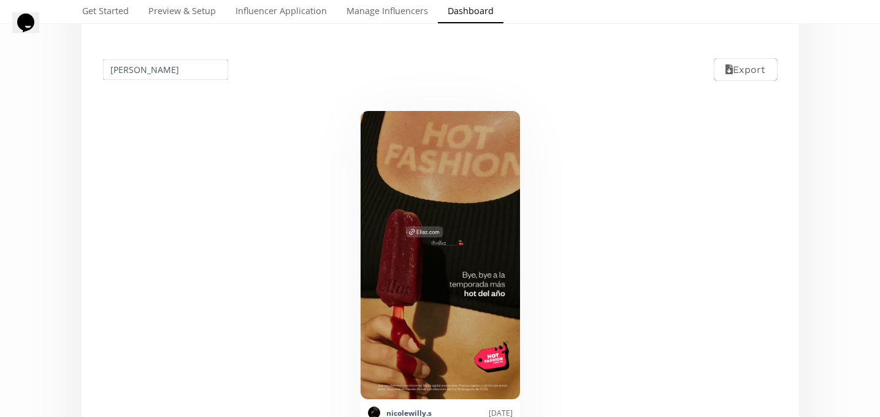
scroll to position [213, 0]
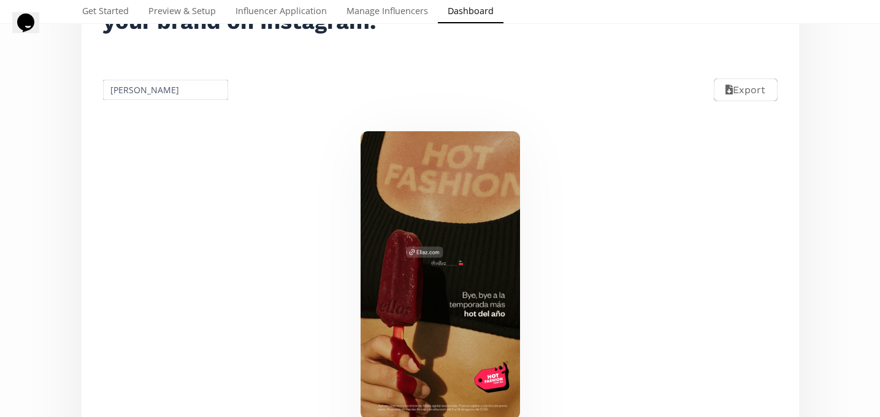
click at [129, 86] on input "[PERSON_NAME]" at bounding box center [165, 90] width 129 height 24
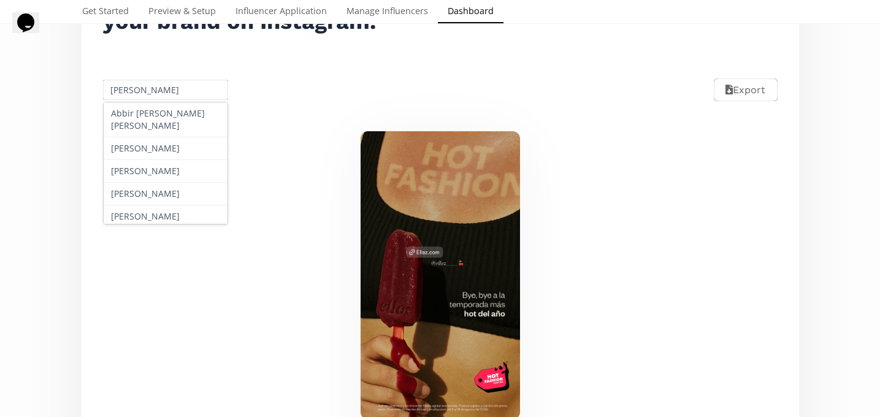
click at [129, 86] on input "[PERSON_NAME]" at bounding box center [165, 90] width 129 height 24
paste input "[PERSON_NAME]"
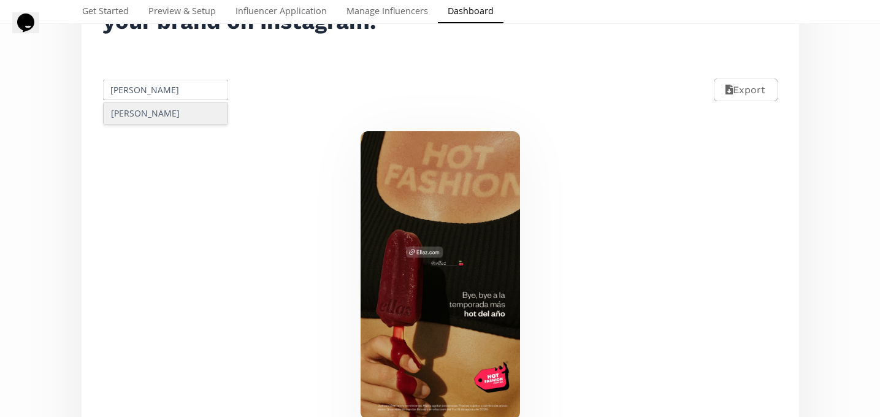
click at [162, 125] on div "[PERSON_NAME]" at bounding box center [166, 113] width 126 height 23
click at [161, 116] on div "[PERSON_NAME]" at bounding box center [166, 113] width 124 height 22
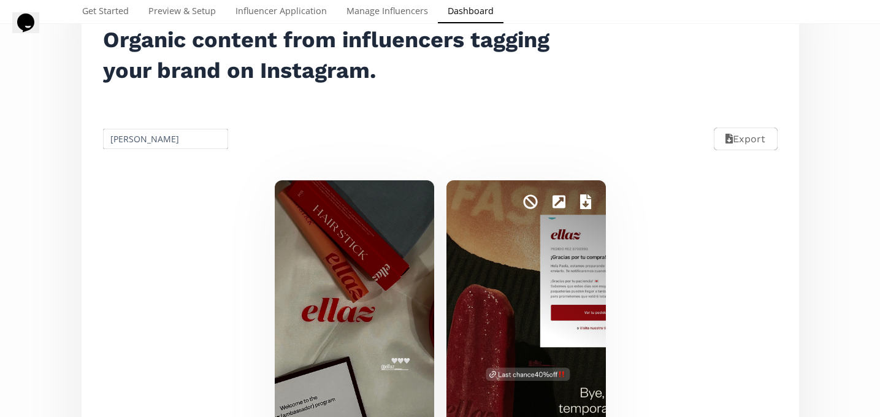
scroll to position [139, 0]
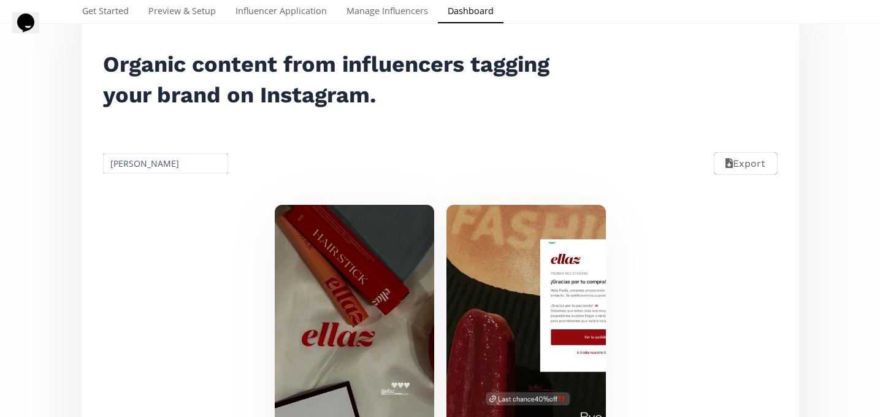
click at [144, 162] on input "[PERSON_NAME]" at bounding box center [165, 163] width 129 height 24
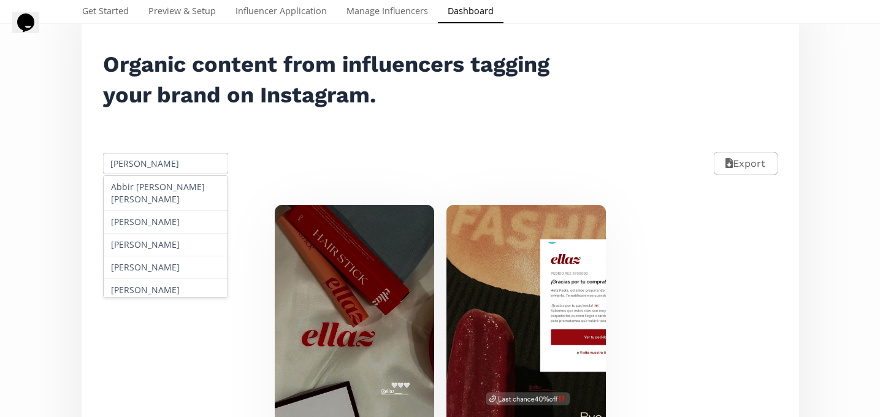
click at [144, 162] on input "[PERSON_NAME]" at bounding box center [165, 163] width 129 height 24
paste input "u Villicaña"
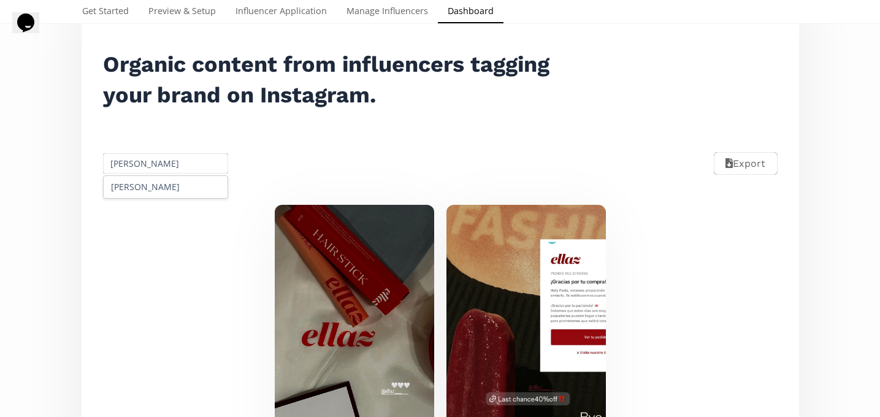
click at [154, 185] on div "[PERSON_NAME]" at bounding box center [166, 187] width 124 height 22
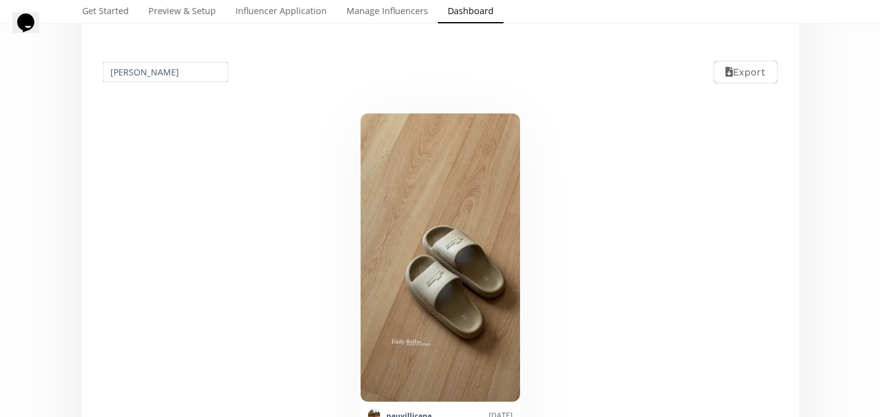
scroll to position [209, 0]
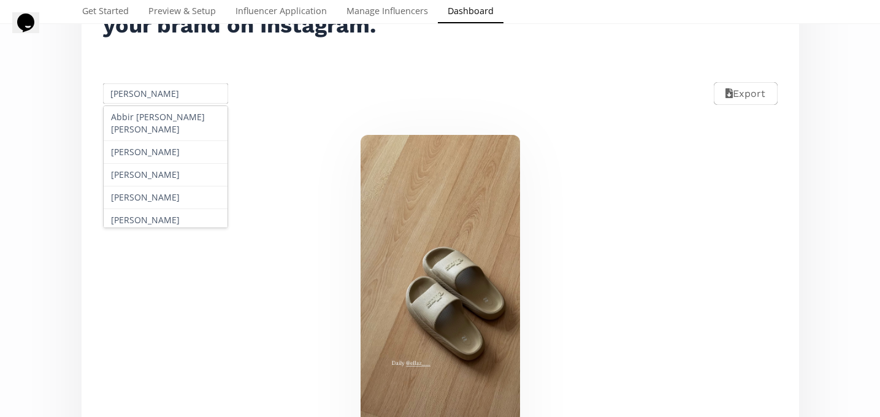
click at [125, 93] on input "[PERSON_NAME]" at bounding box center [165, 94] width 129 height 24
paste input "Lucero Maui Gómez Montiel"
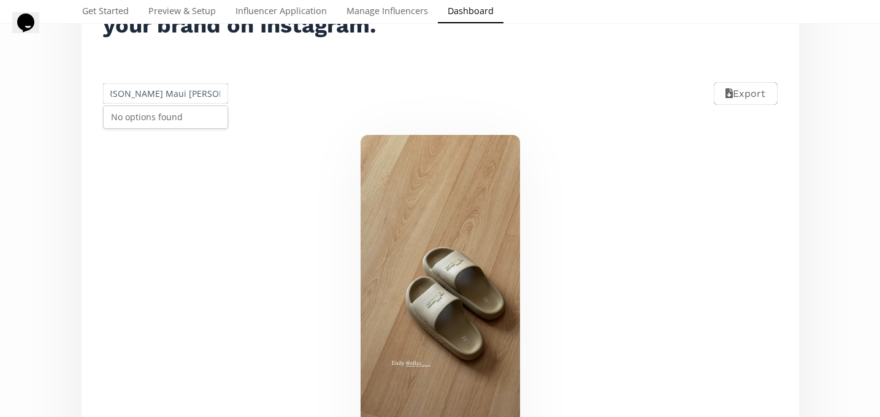
click at [156, 128] on div "No options found" at bounding box center [166, 117] width 124 height 22
click at [171, 94] on input "Lucero Maui Gómez Montiel" at bounding box center [165, 94] width 129 height 24
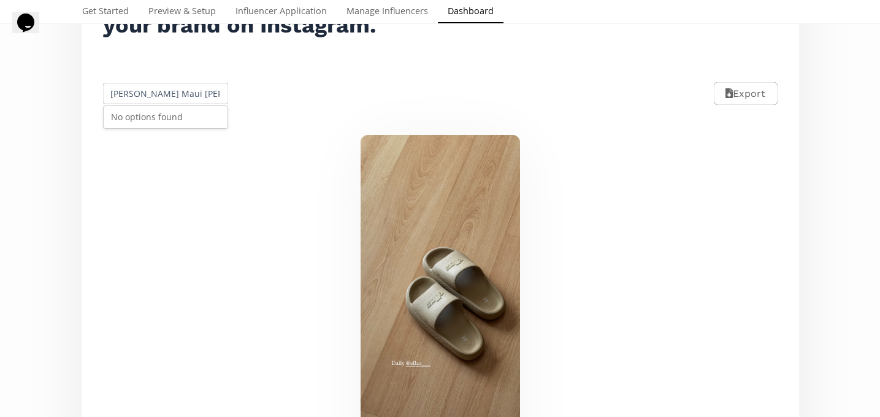
paste input "[PERSON_NAME]"
click at [155, 119] on div "[PERSON_NAME]" at bounding box center [166, 117] width 124 height 22
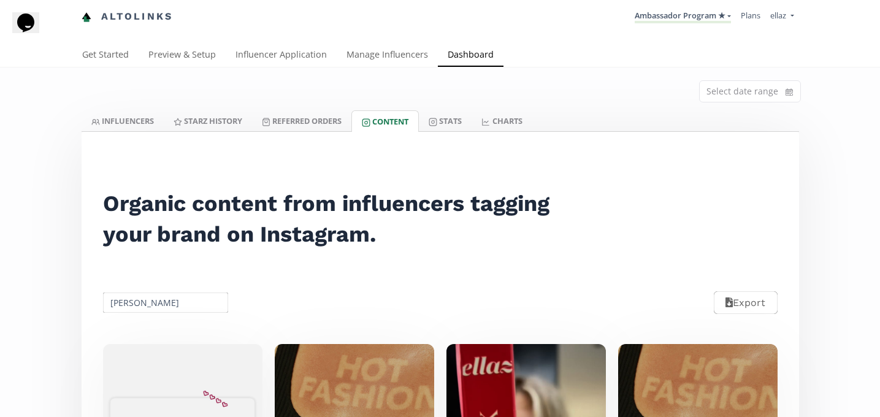
click at [150, 310] on input "[PERSON_NAME]" at bounding box center [165, 303] width 129 height 24
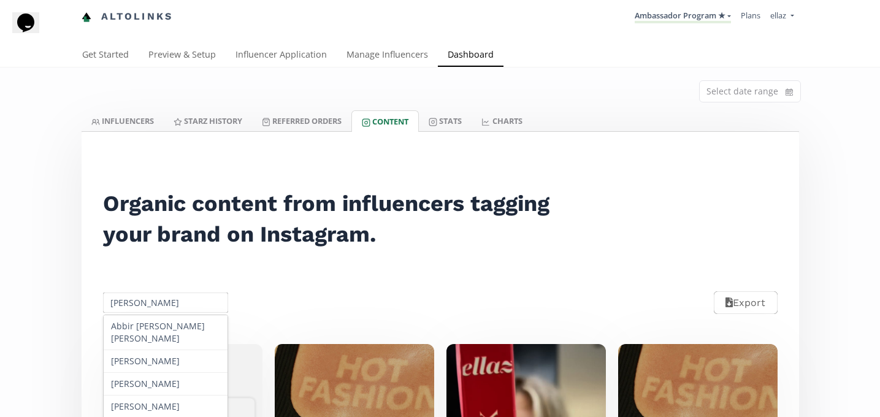
click at [150, 310] on input "[PERSON_NAME]" at bounding box center [165, 303] width 129 height 24
paste input "Italia Guerrieri"
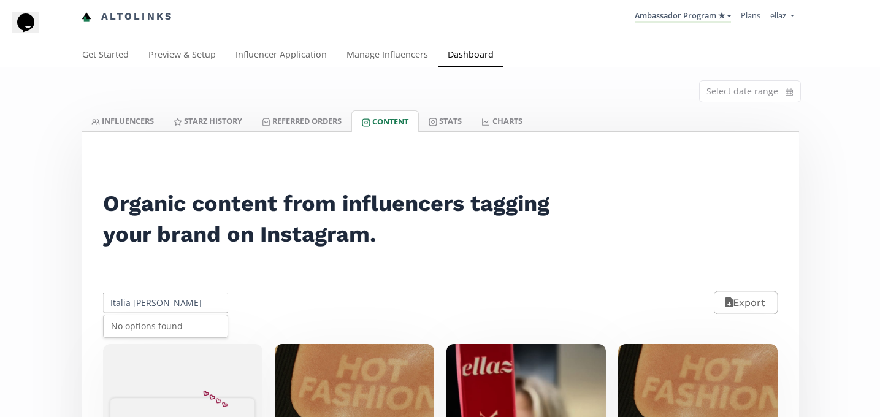
click at [172, 326] on div "No options found" at bounding box center [166, 326] width 124 height 22
click at [159, 305] on input "Italia Guerrieri" at bounding box center [165, 303] width 129 height 24
paste input "[PERSON_NAME]"
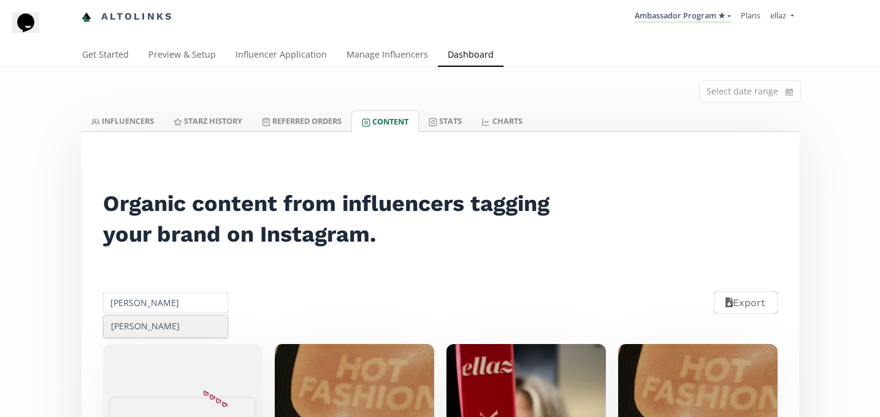
click at [174, 323] on div "[PERSON_NAME]" at bounding box center [166, 326] width 124 height 22
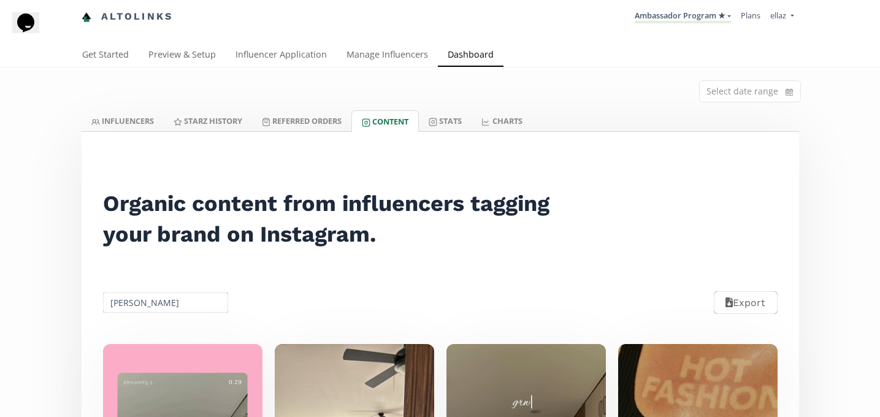
click at [137, 303] on input "[PERSON_NAME]" at bounding box center [165, 303] width 129 height 24
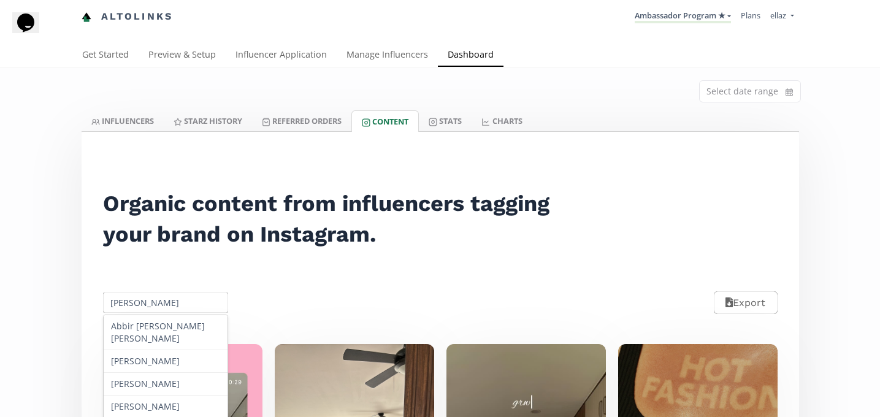
click at [137, 303] on input "[PERSON_NAME]" at bounding box center [165, 303] width 129 height 24
paste input "ia Carreón"
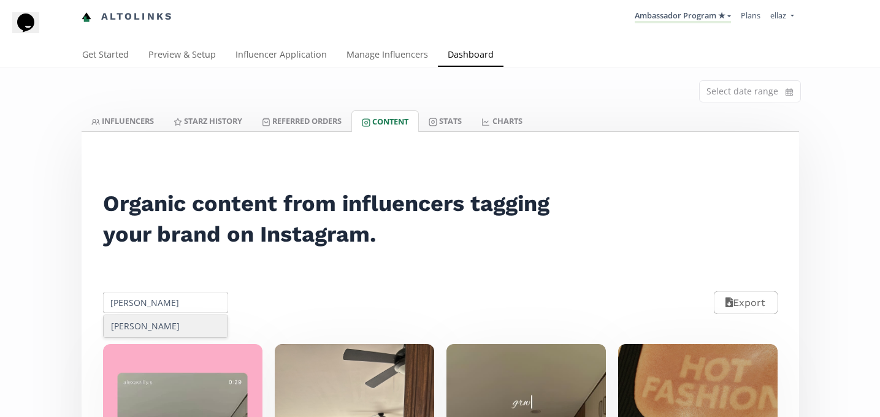
click at [155, 326] on div "[MEDICAL_DATA][PERSON_NAME]" at bounding box center [166, 326] width 124 height 22
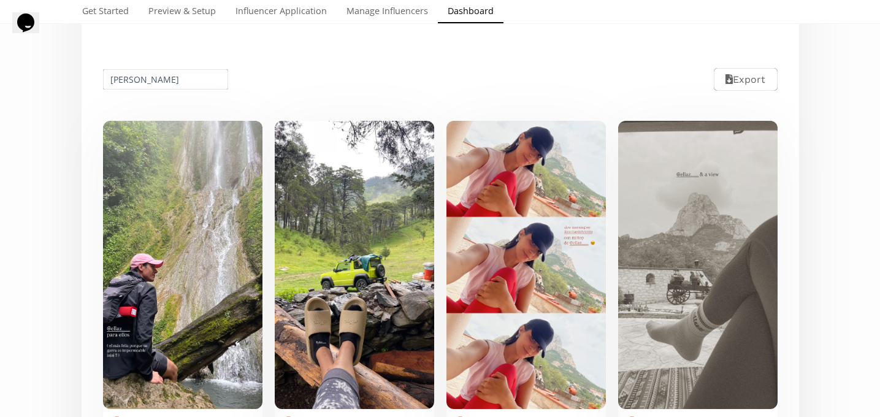
scroll to position [99, 0]
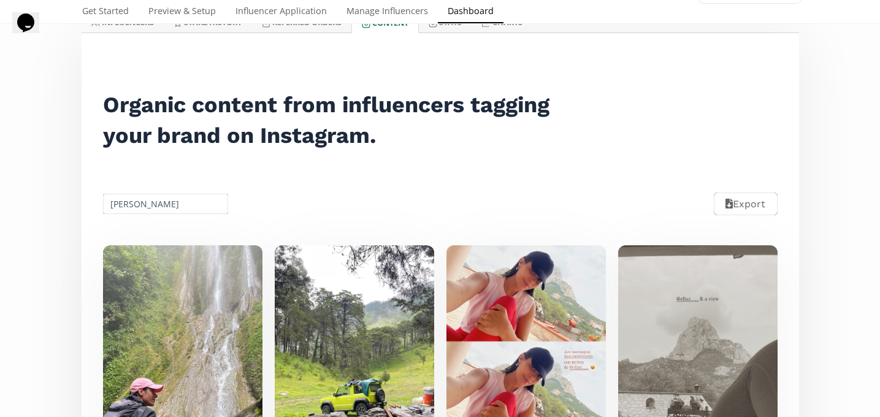
click at [108, 226] on div "Alexia Carreón Export" at bounding box center [440, 204] width 703 height 55
click at [131, 203] on input "[MEDICAL_DATA][PERSON_NAME]" at bounding box center [165, 204] width 129 height 24
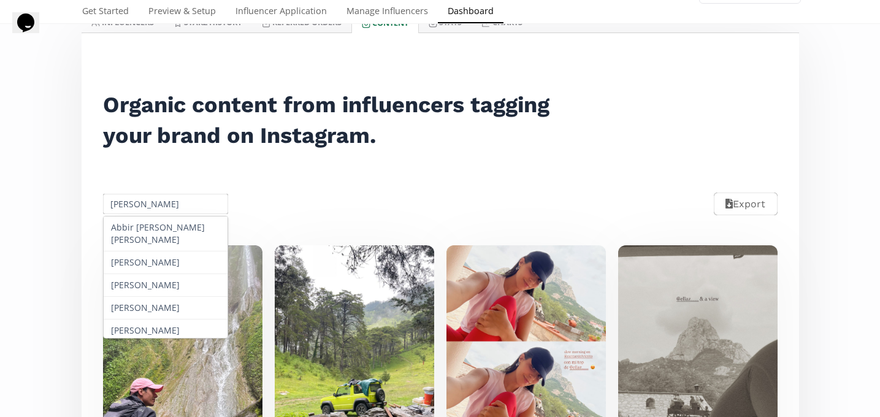
click at [131, 203] on input "[MEDICAL_DATA][PERSON_NAME]" at bounding box center [165, 204] width 129 height 24
paste input "[PERSON_NAME]"
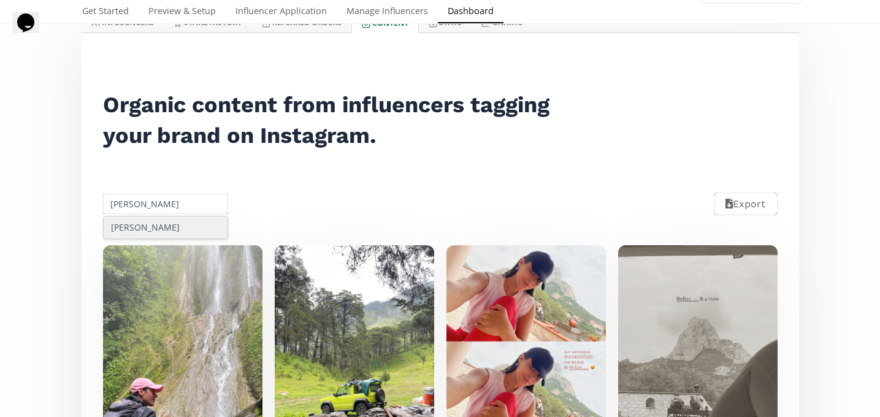
click at [170, 223] on div "[PERSON_NAME]" at bounding box center [166, 227] width 124 height 22
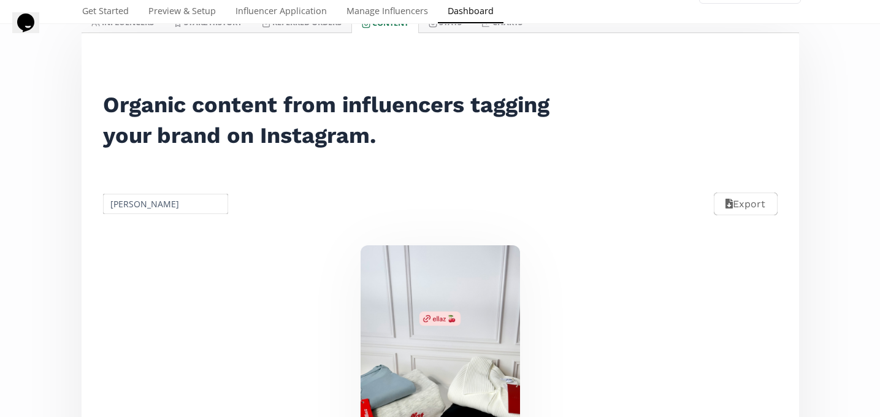
click at [150, 206] on input "[PERSON_NAME]" at bounding box center [165, 204] width 129 height 24
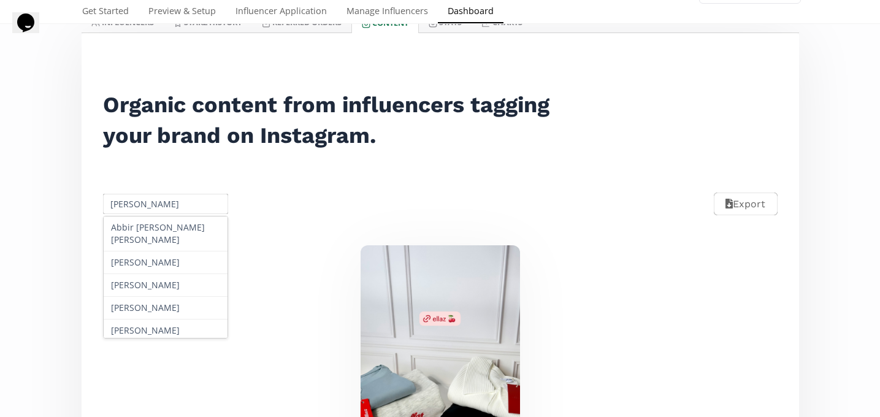
click at [150, 206] on input "[PERSON_NAME]" at bounding box center [165, 204] width 129 height 24
paste input "[PERSON_NAME]"
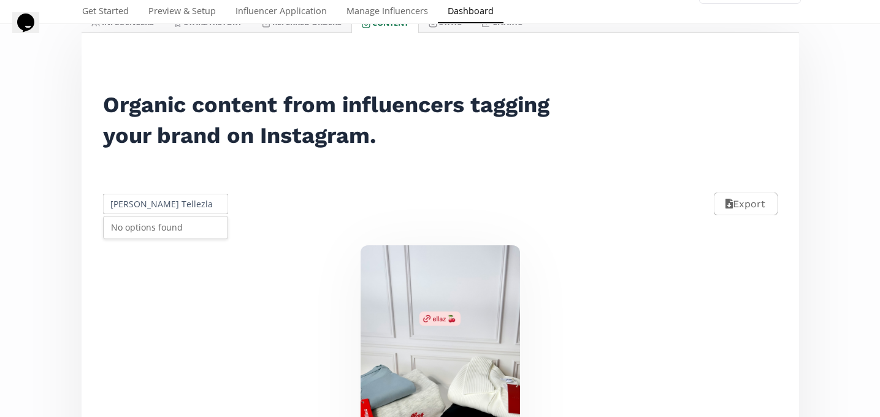
scroll to position [0, 5]
click at [150, 206] on input "Sofía BasiFernanda Tellezla" at bounding box center [165, 204] width 129 height 24
paste input "[PERSON_NAME]"
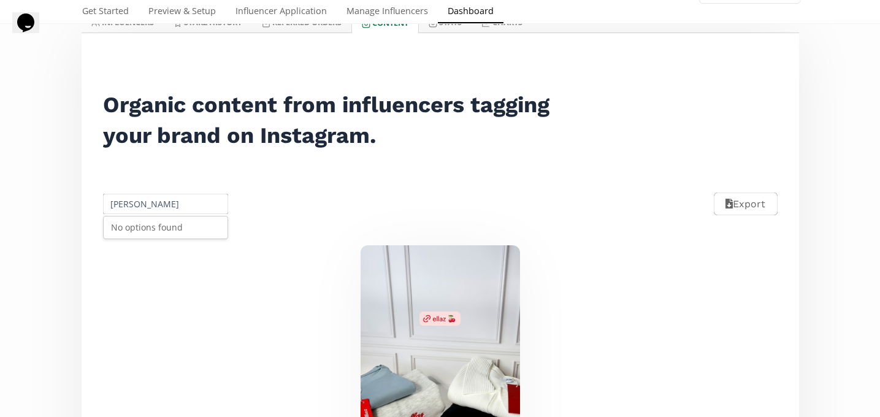
scroll to position [0, 0]
click at [166, 233] on div "[PERSON_NAME]" at bounding box center [166, 227] width 124 height 23
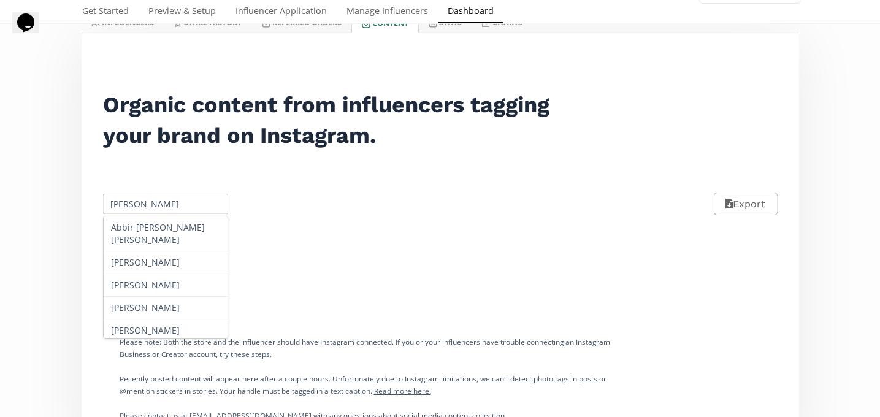
click at [132, 206] on input "[PERSON_NAME]" at bounding box center [165, 204] width 129 height 24
paste input "María Paola"
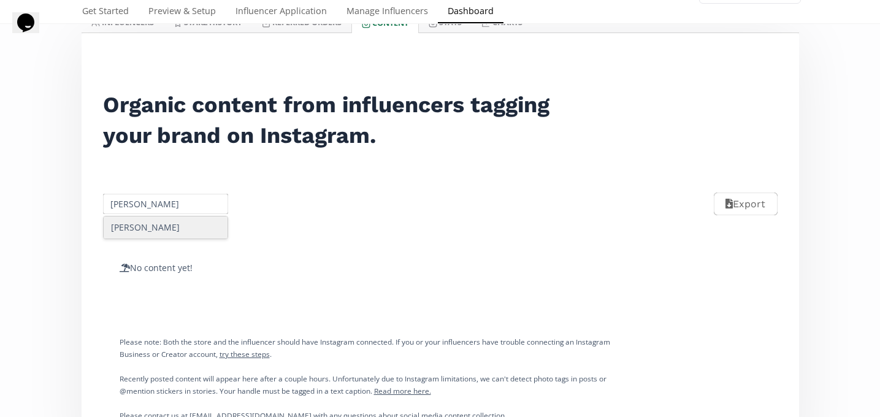
click at [156, 231] on div "[PERSON_NAME]" at bounding box center [166, 227] width 124 height 22
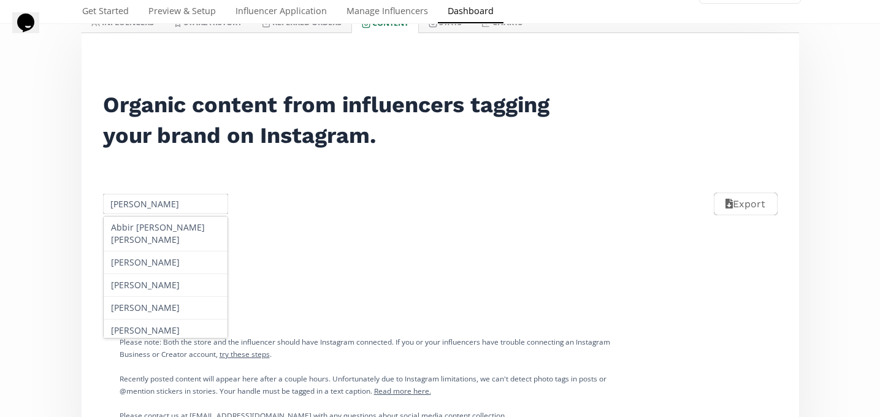
click at [155, 209] on input "[PERSON_NAME]" at bounding box center [165, 204] width 129 height 24
paste input "[PERSON_NAME]"
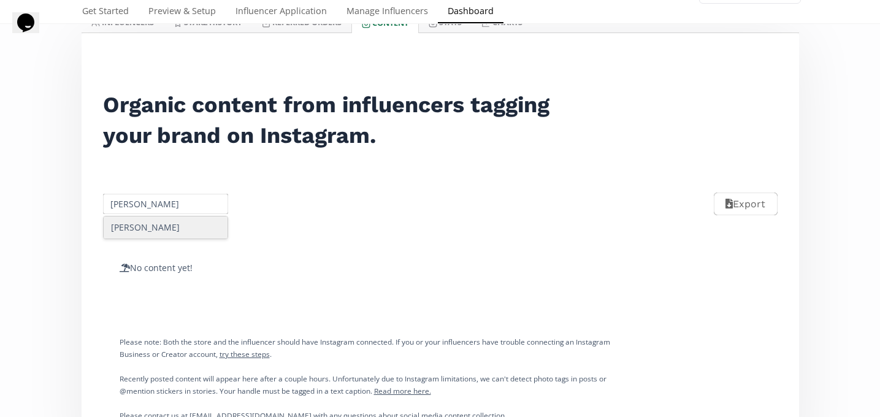
type input "[PERSON_NAME]"
click at [161, 242] on div "No content yet!" at bounding box center [365, 268] width 552 height 74
click at [158, 210] on input "[PERSON_NAME]" at bounding box center [165, 204] width 129 height 24
click at [172, 223] on div "[PERSON_NAME]" at bounding box center [166, 227] width 124 height 22
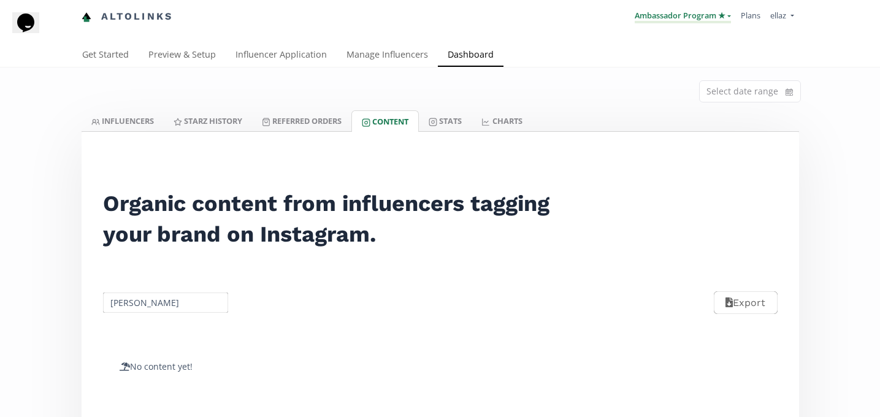
click at [700, 19] on link "Ambassador Program ★" at bounding box center [683, 16] width 96 height 13
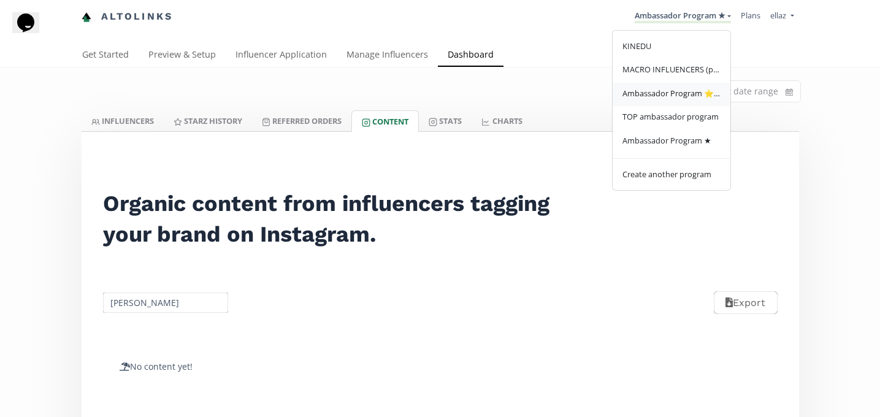
click at [674, 96] on span "Ambassador Program ⭐️⭐️" at bounding box center [671, 93] width 98 height 11
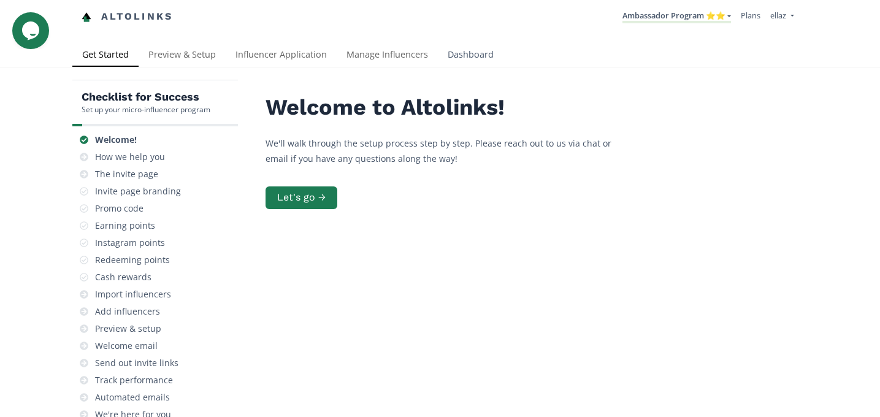
click at [460, 53] on link "Dashboard" at bounding box center [471, 56] width 66 height 25
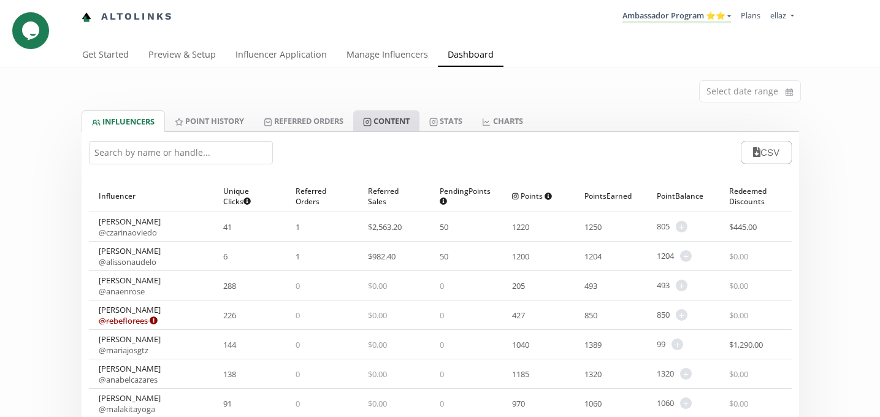
click at [383, 126] on link "Content" at bounding box center [386, 120] width 66 height 21
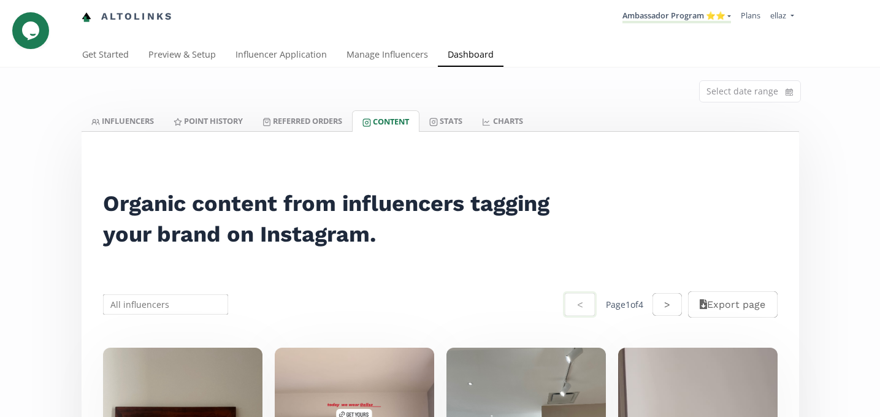
click at [180, 308] on input "text" at bounding box center [165, 304] width 129 height 24
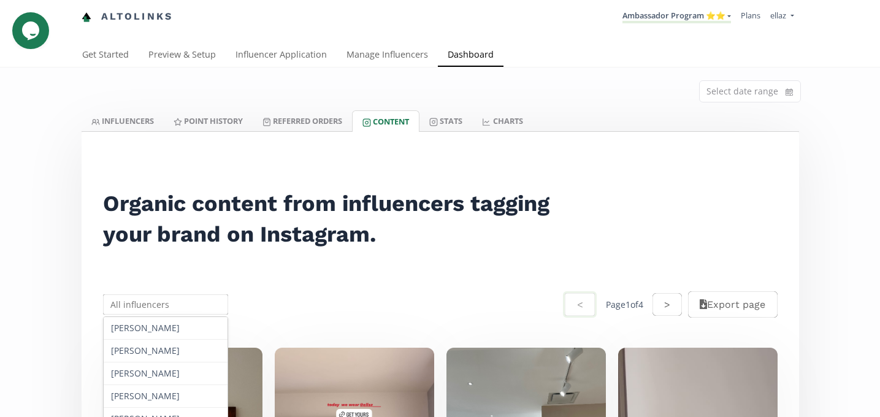
paste input "Paola Morales Ochmann"
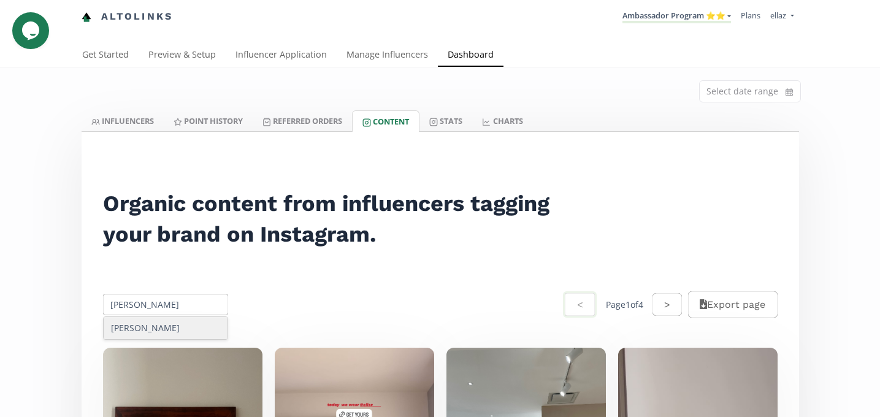
click at [168, 330] on div "Paola Morales Ochmann" at bounding box center [166, 328] width 124 height 22
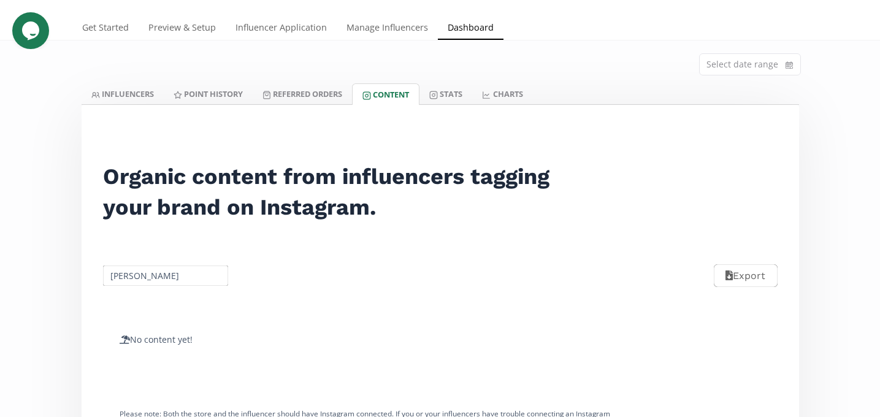
scroll to position [107, 0]
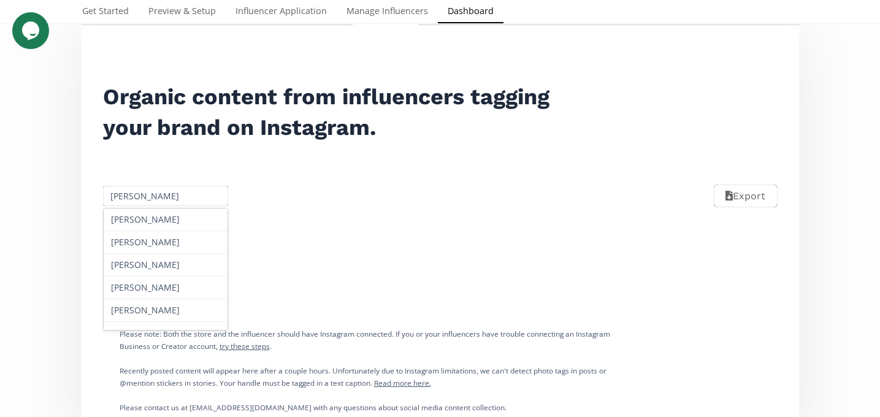
click at [143, 196] on input "Paola Morales Ochmann" at bounding box center [165, 196] width 129 height 24
paste input "Norma del salvador"
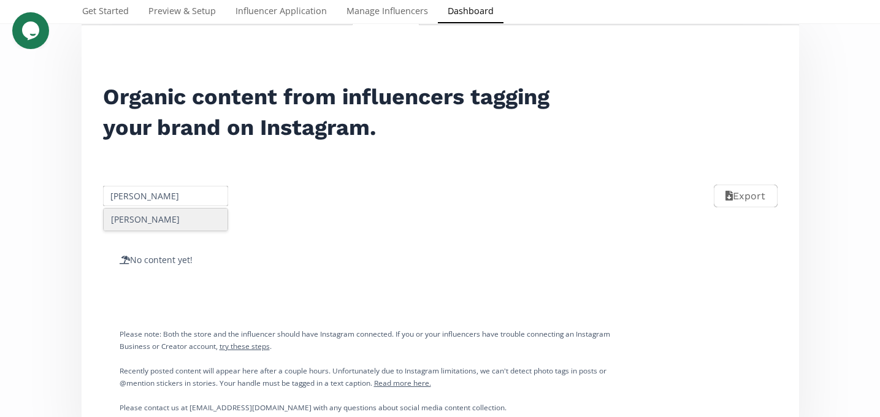
click at [154, 218] on div "Norma del salvador" at bounding box center [166, 219] width 124 height 22
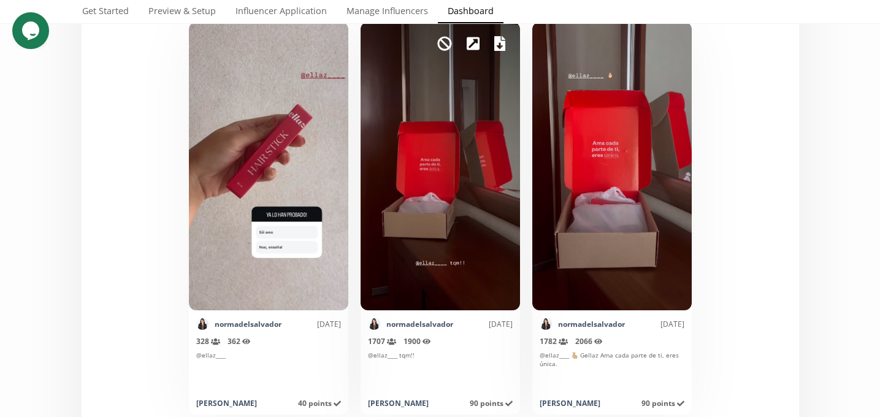
scroll to position [0, 0]
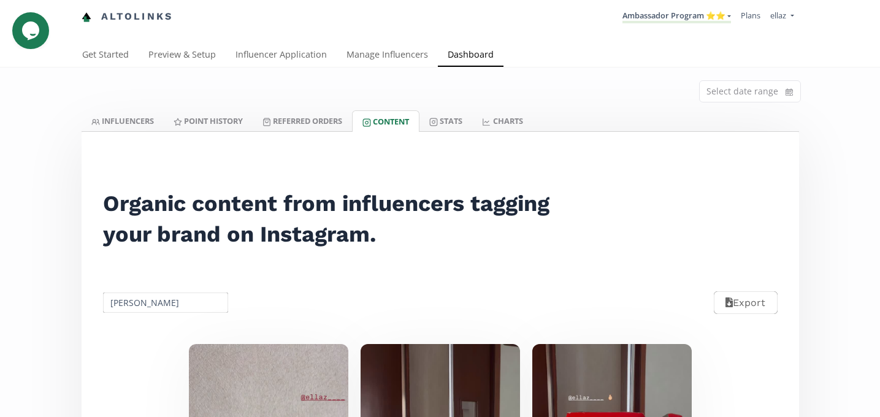
click at [173, 294] on input "Norma del salvador" at bounding box center [165, 303] width 129 height 24
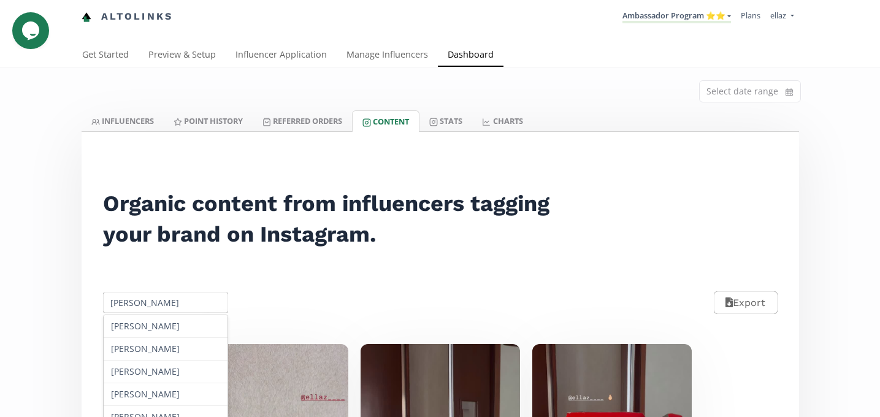
click at [173, 294] on input "Norma del salvador" at bounding box center [165, 303] width 129 height 24
paste input "Lucero Maui Gómez Montiel"
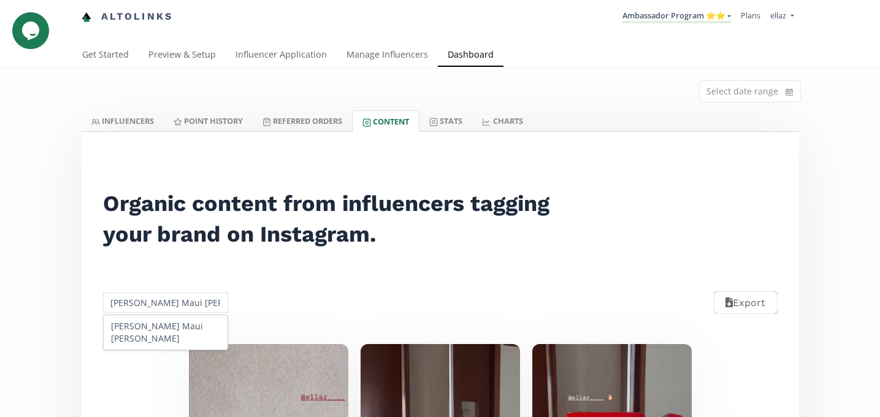
click at [171, 316] on div "Lucero Maui Gómez Montiel" at bounding box center [166, 332] width 124 height 34
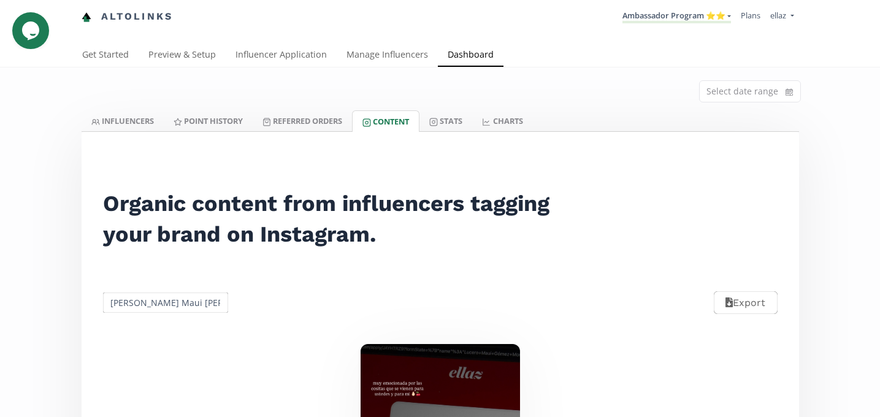
click at [143, 310] on input "Lucero Maui Gómez Montiel" at bounding box center [165, 303] width 129 height 24
paste input "Italia Guerrieri"
click at [148, 321] on div "Italia Guerrieri" at bounding box center [166, 326] width 124 height 22
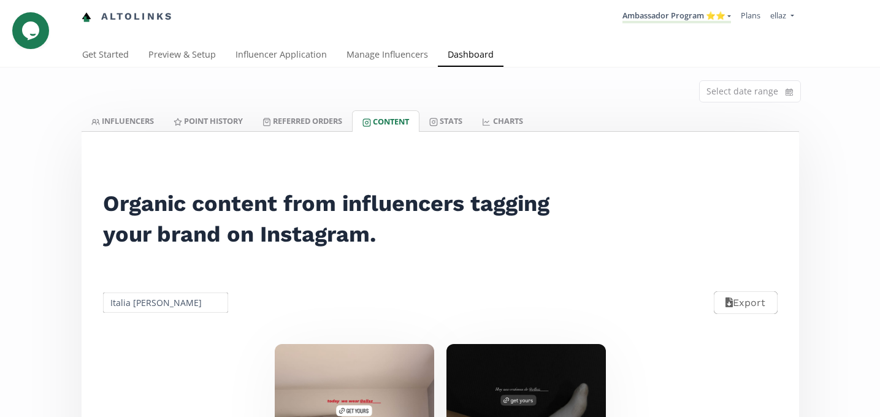
click at [140, 303] on input "Italia Guerrieri" at bounding box center [165, 303] width 129 height 24
type input "monts"
click at [652, 18] on link "Ambassador Program ⭐️⭐️" at bounding box center [676, 16] width 109 height 13
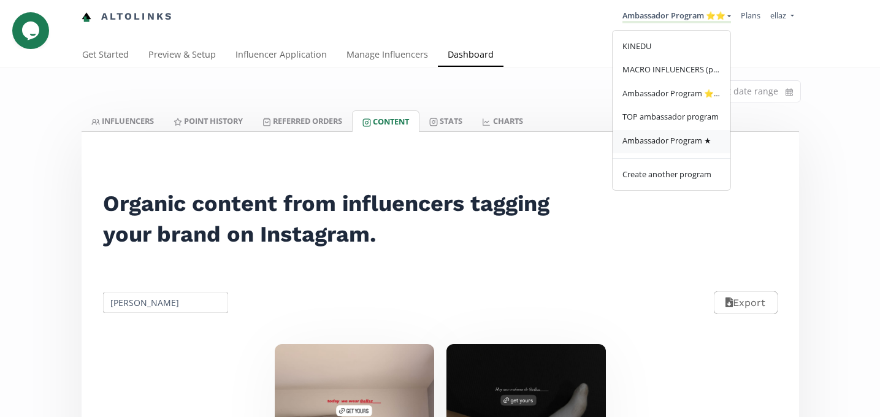
click at [664, 139] on span "Ambassador Program ★" at bounding box center [666, 140] width 89 height 11
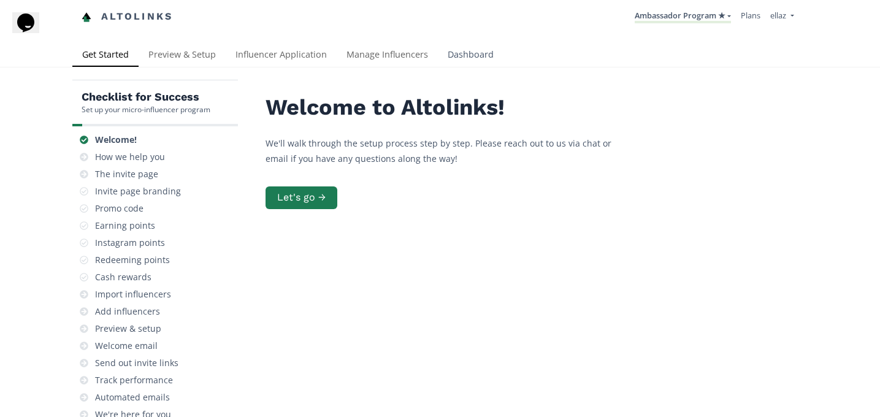
click at [445, 50] on link "Dashboard" at bounding box center [471, 56] width 66 height 25
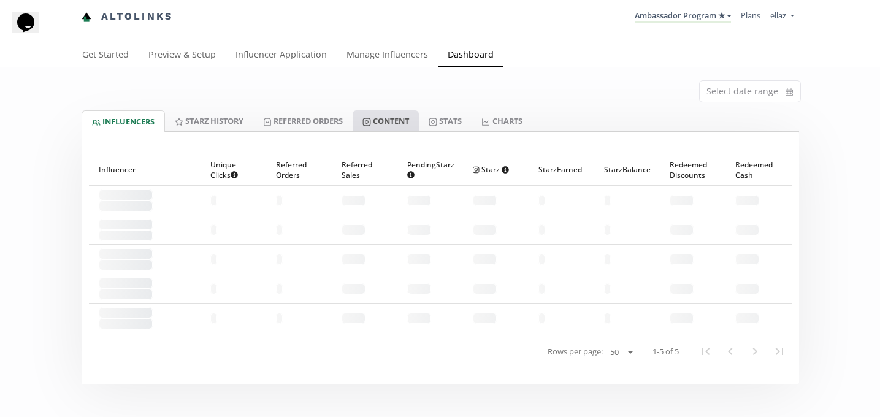
click at [390, 113] on link "Content" at bounding box center [386, 120] width 66 height 21
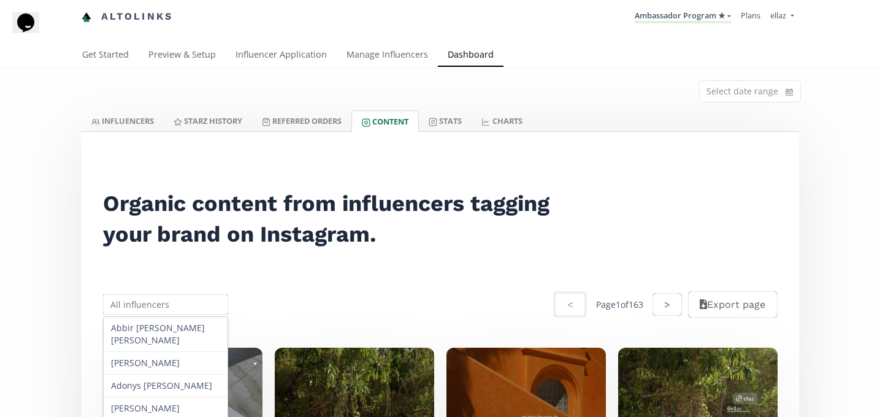
click at [132, 295] on input "text" at bounding box center [165, 304] width 129 height 24
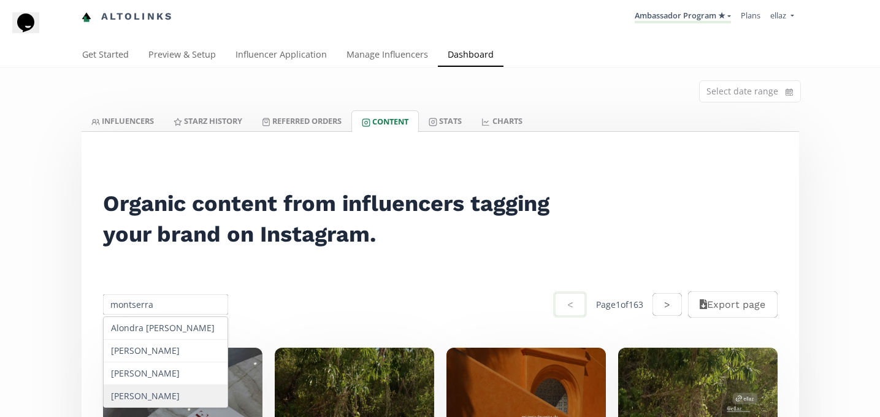
click at [162, 407] on div "[PERSON_NAME]" at bounding box center [166, 396] width 124 height 22
type input "[PERSON_NAME]"
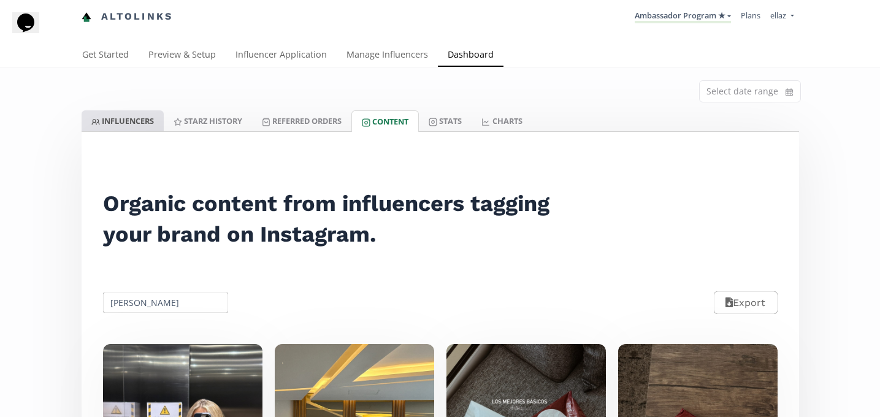
click at [138, 124] on link "INFLUENCERS" at bounding box center [123, 120] width 82 height 21
